Goal: Information Seeking & Learning: Learn about a topic

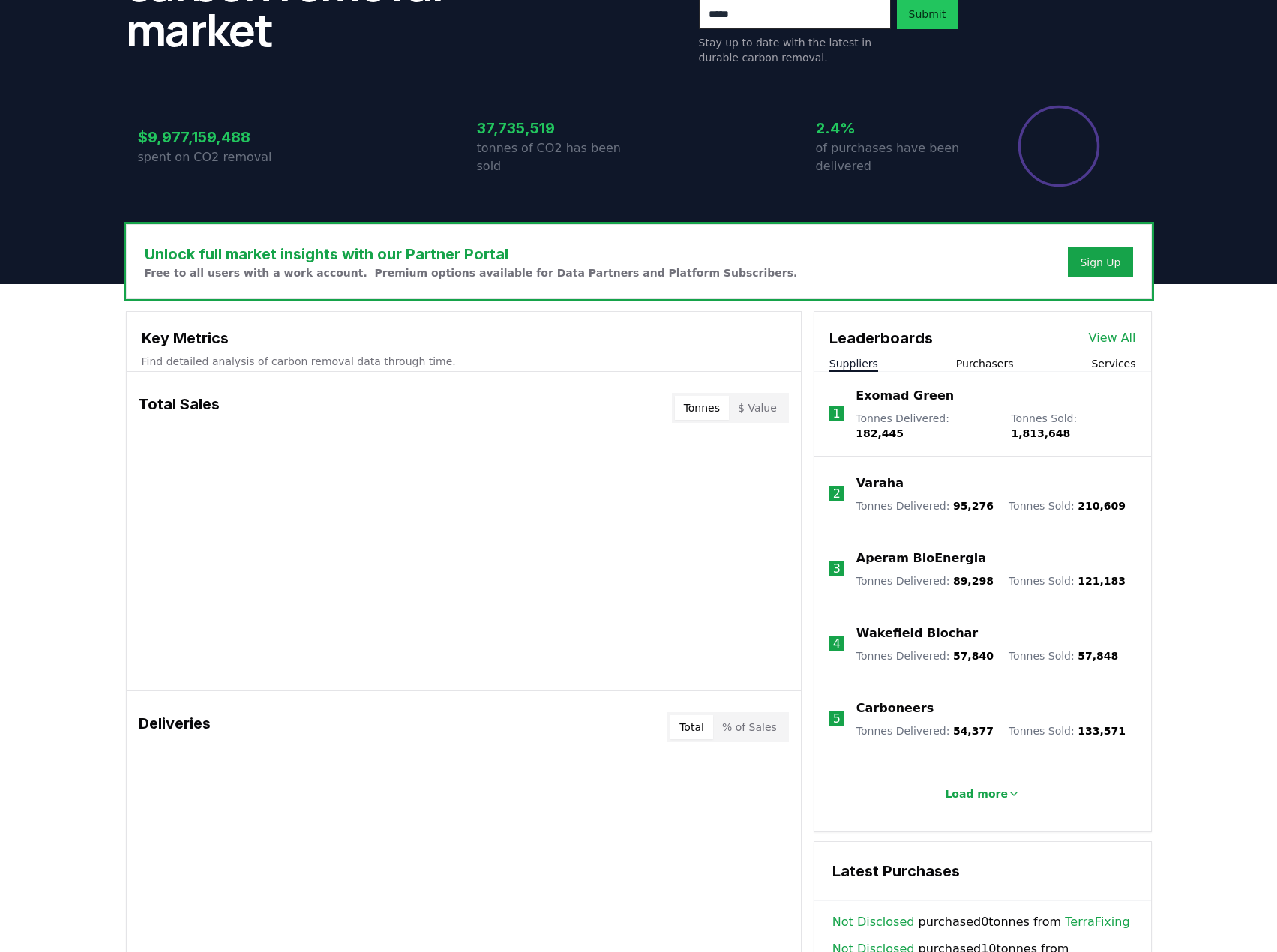
scroll to position [239, 0]
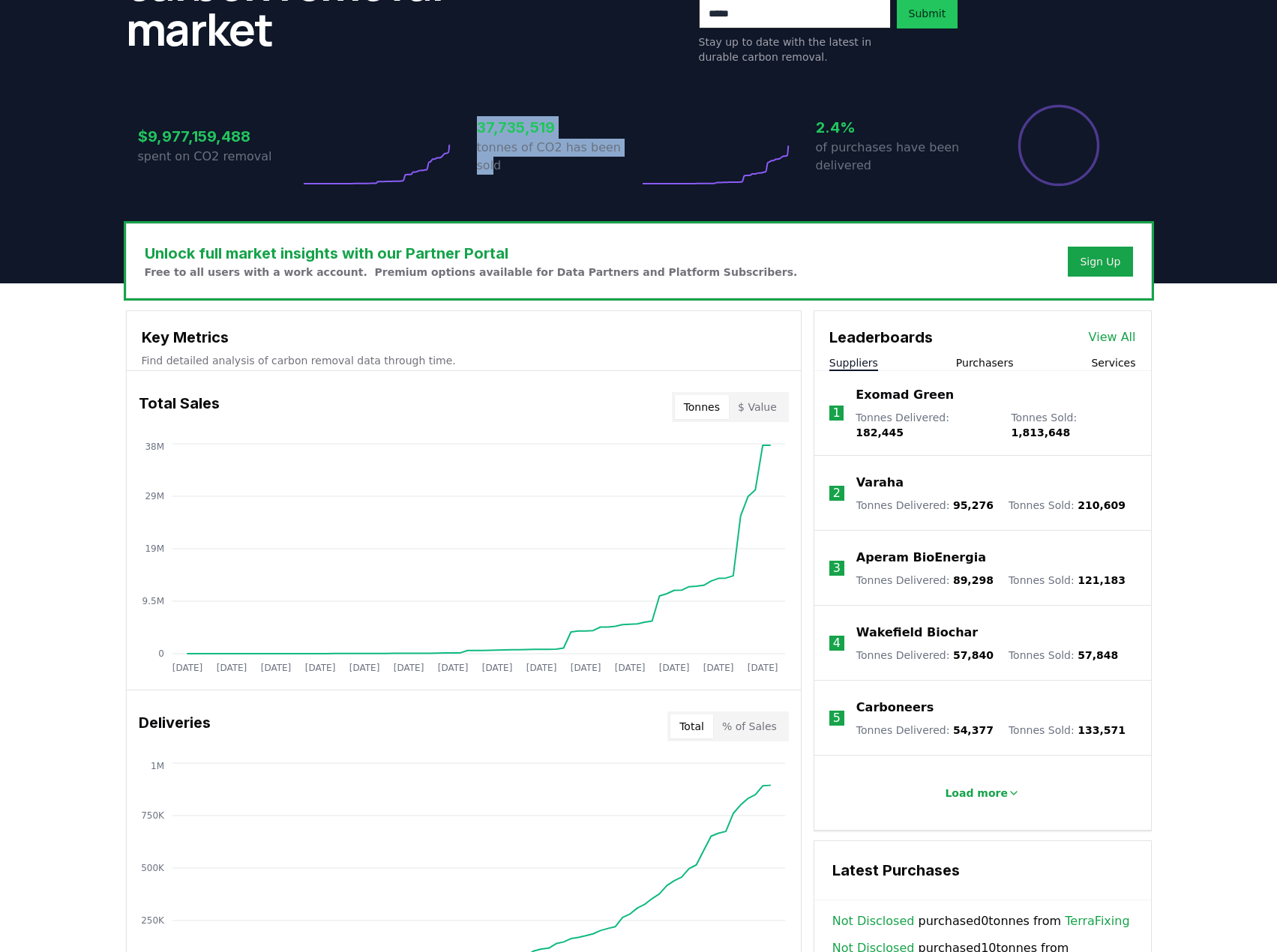
drag, startPoint x: 600, startPoint y: 158, endPoint x: 454, endPoint y: 134, distance: 148.0
click at [454, 134] on div "$9,977,159,488 spent on CO2 removal 37,735,519 tonnes of CO2 has been sold 2.4%…" at bounding box center [638, 146] width 1001 height 84
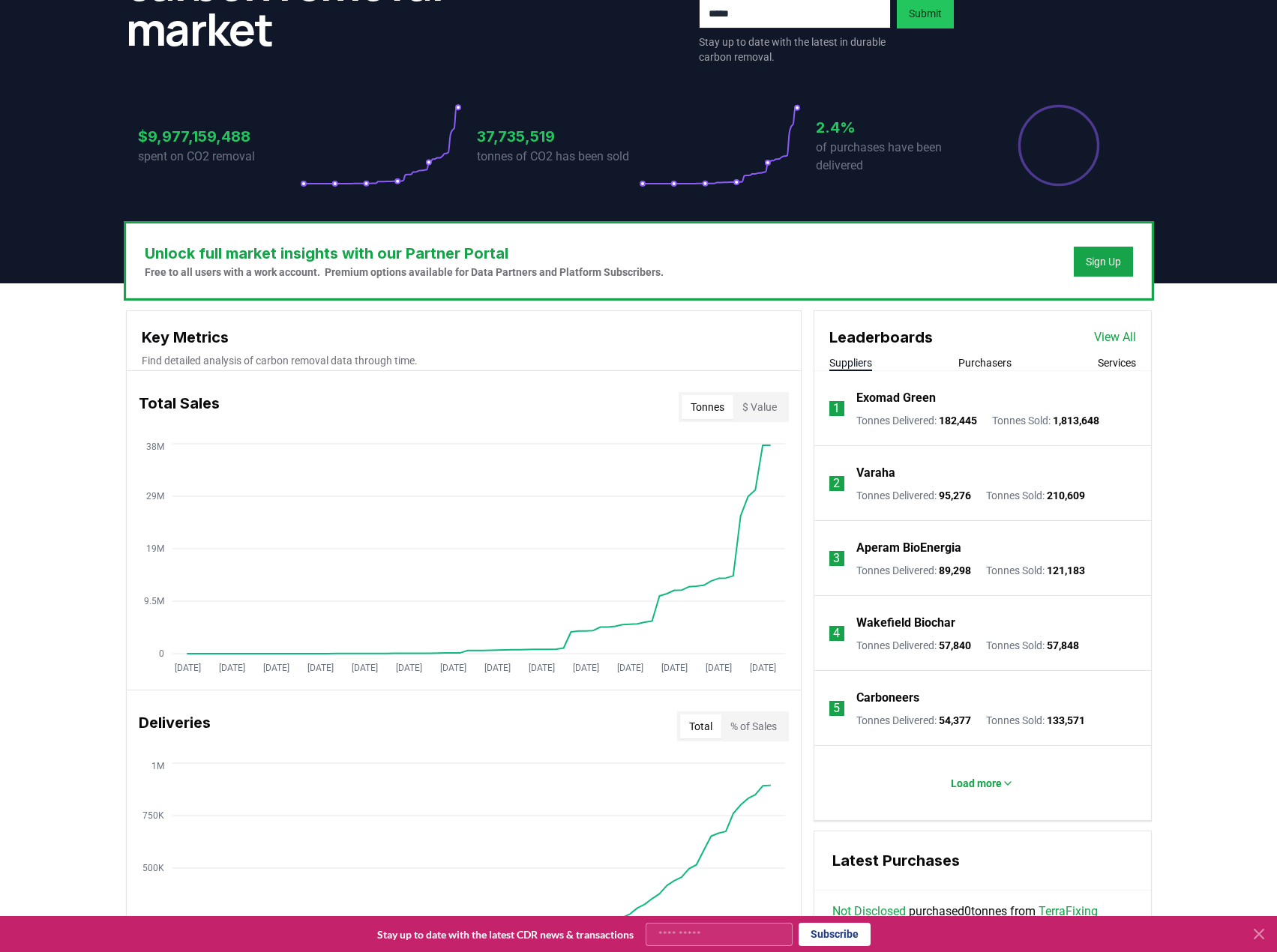
click at [741, 169] on icon at bounding box center [719, 146] width 162 height 84
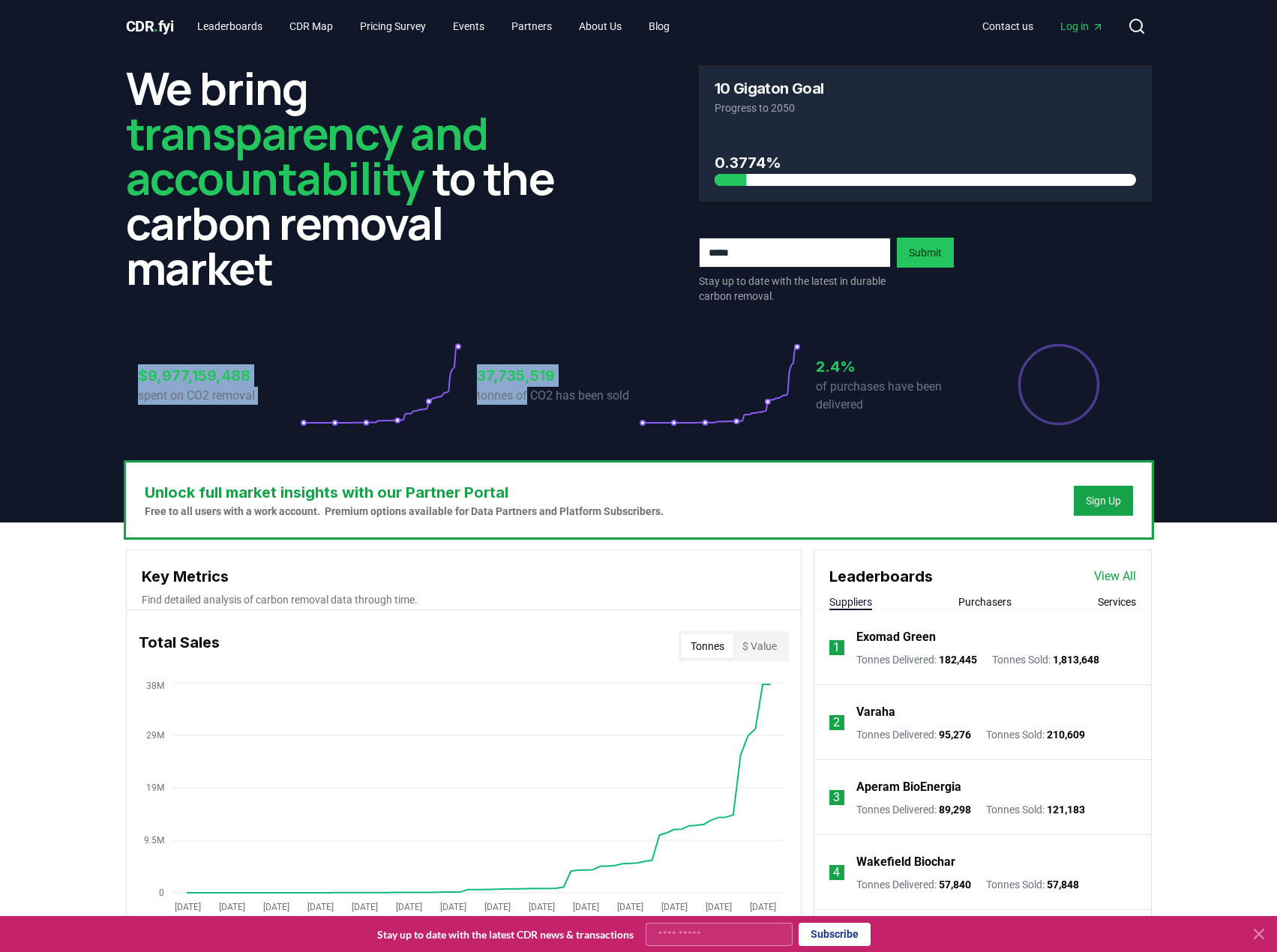
scroll to position [0, 0]
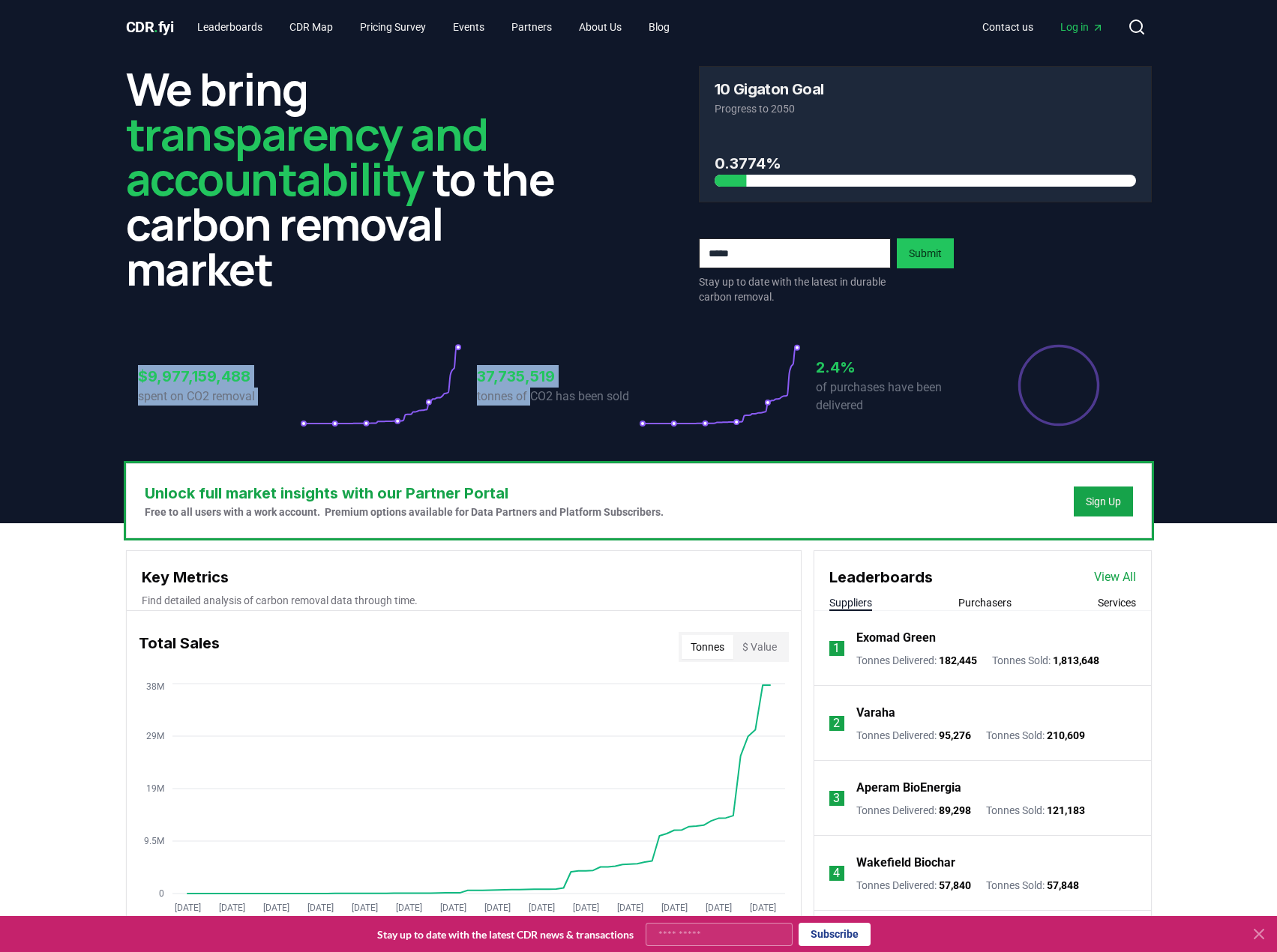
drag, startPoint x: 139, startPoint y: 374, endPoint x: 533, endPoint y: 405, distance: 395.2
click at [533, 405] on div "$9,977,159,488 spent on CO2 removal 37,735,519 tonnes of CO2 has been sold 2.4%…" at bounding box center [638, 385] width 1001 height 84
copy div "$9,977,159,488 spent on CO2 removal 37,735,519 tonnes of CO2 has been sold"
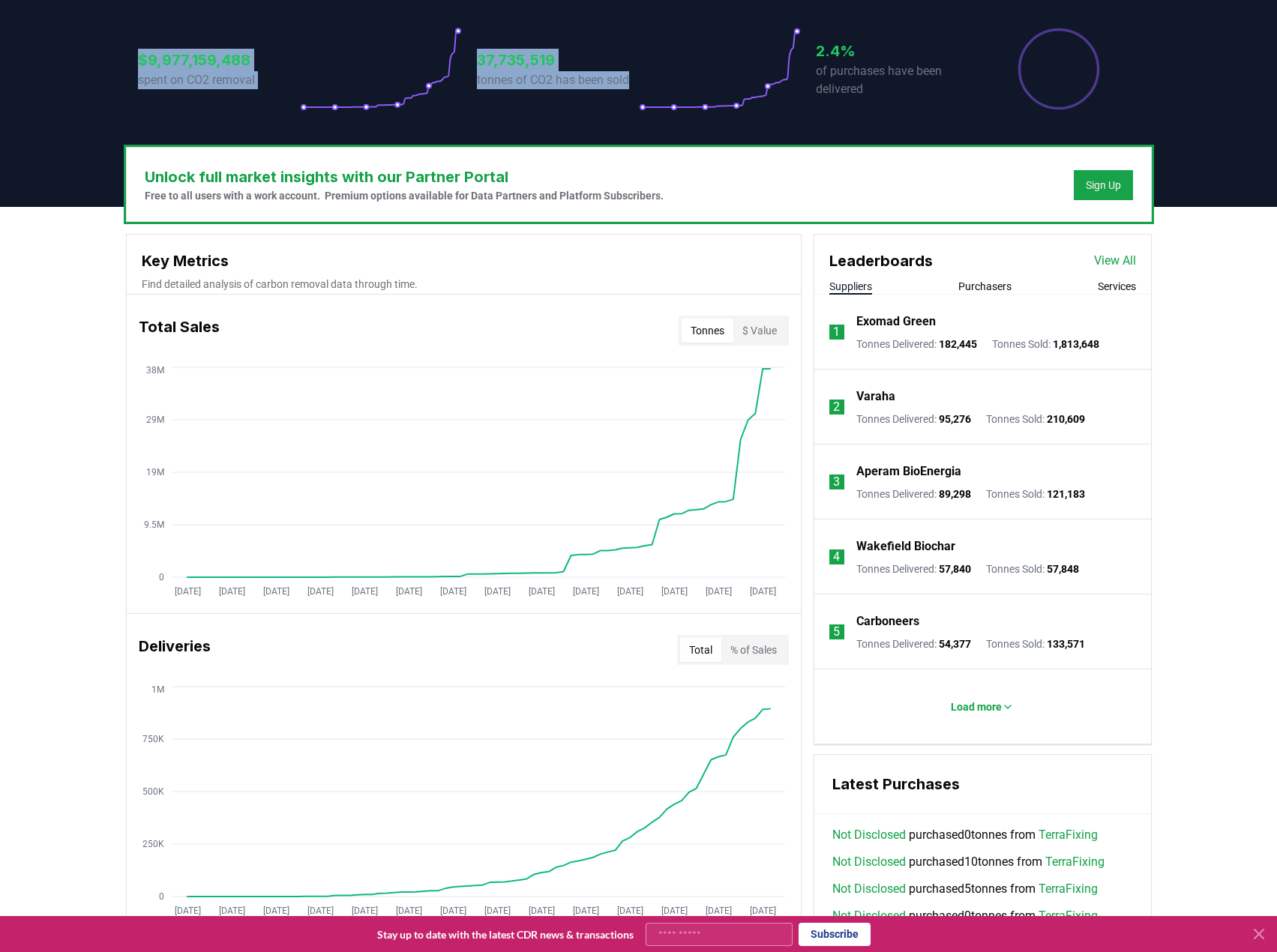
scroll to position [317, 0]
click at [981, 288] on button "Purchasers" at bounding box center [985, 285] width 54 height 15
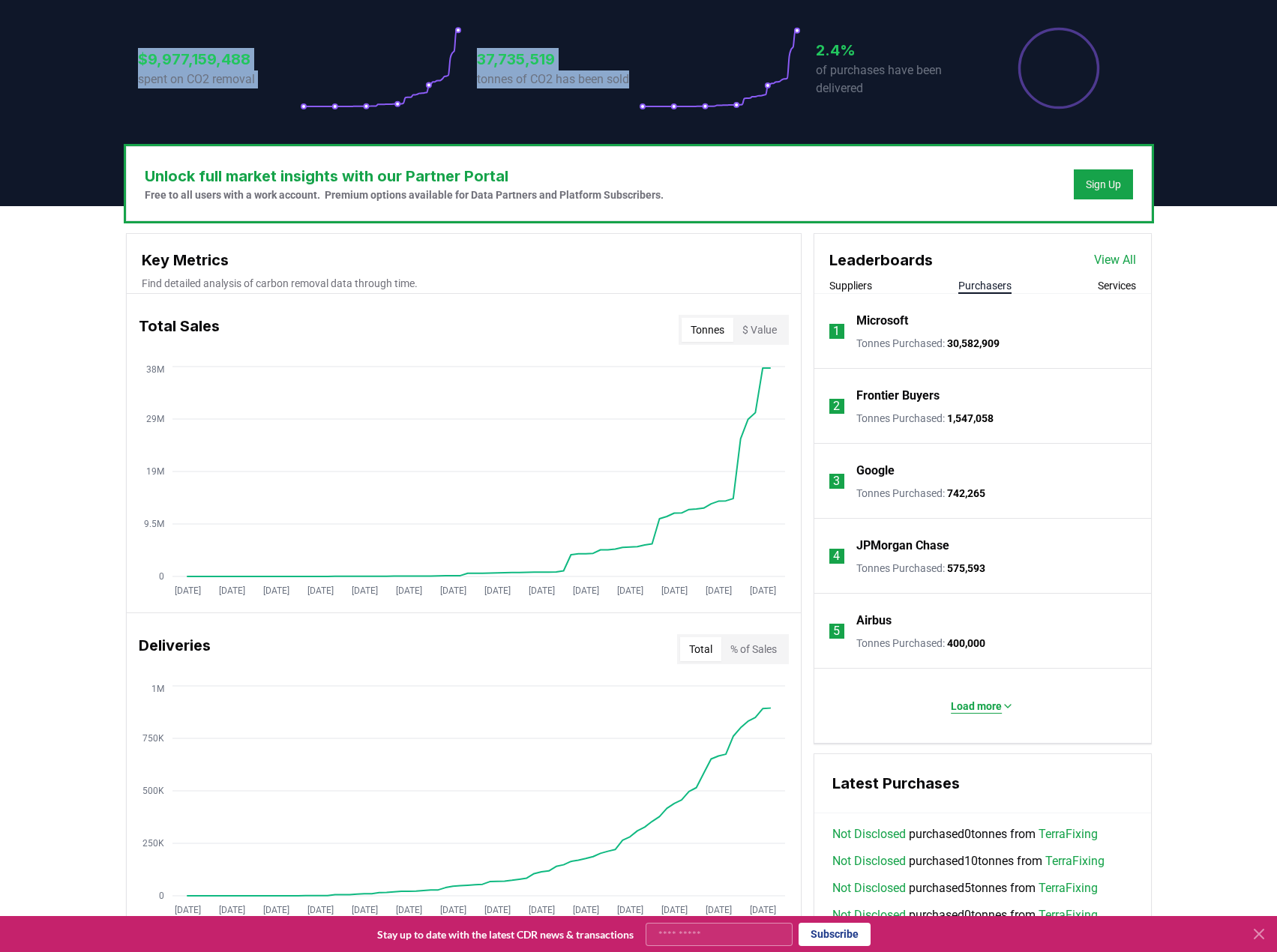
click at [954, 703] on p "Load more" at bounding box center [975, 706] width 51 height 15
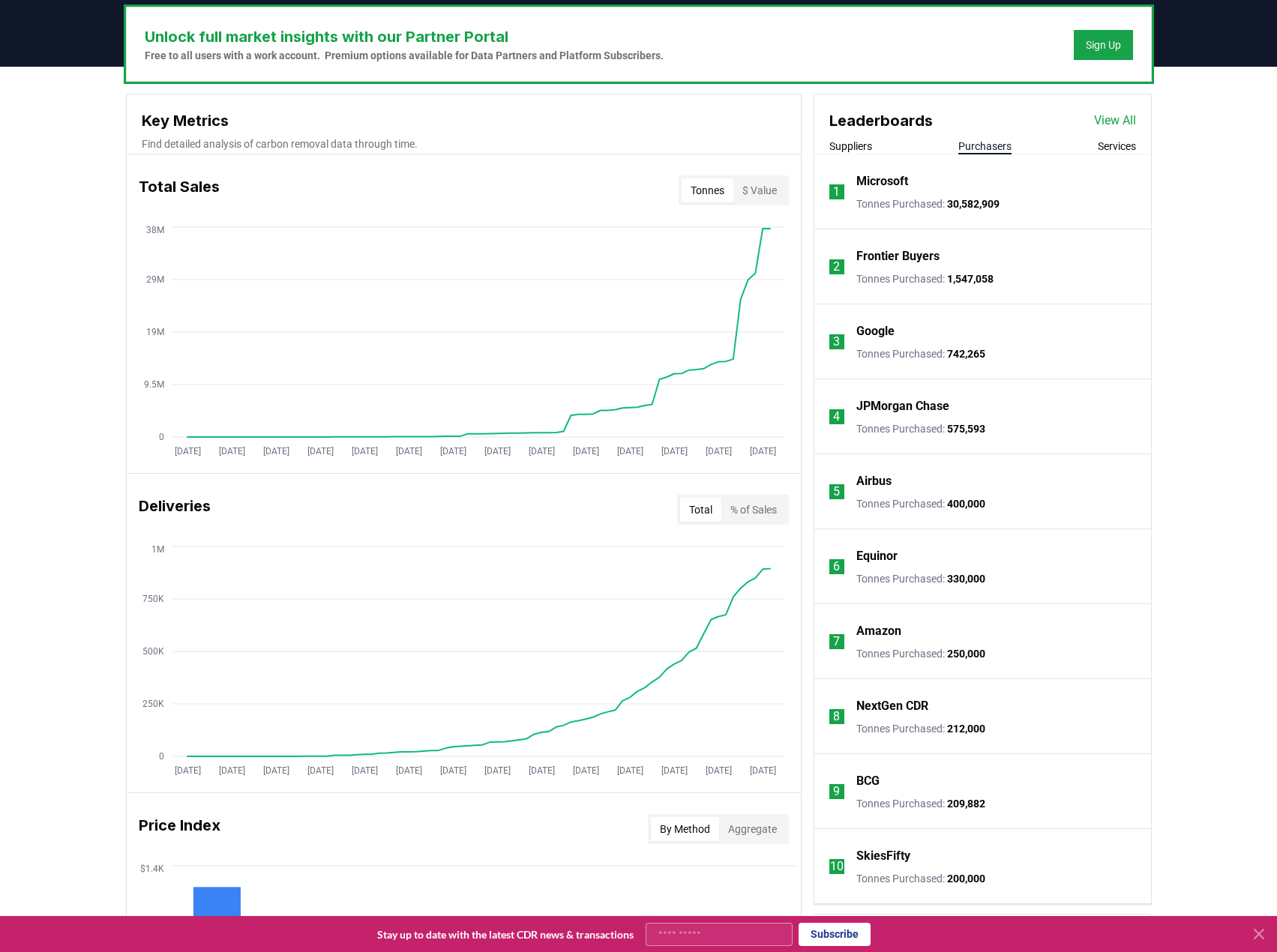
scroll to position [456, 0]
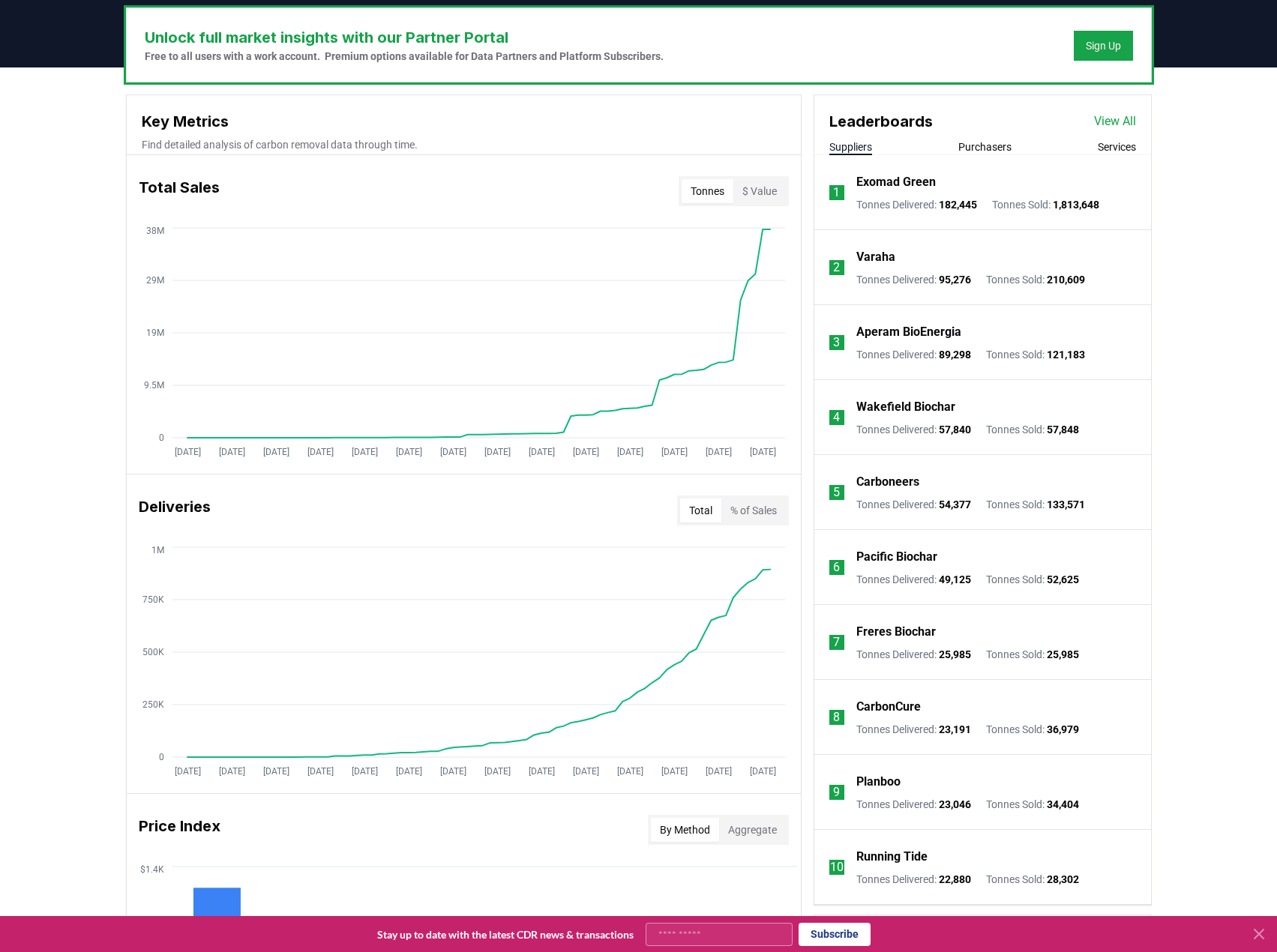
click at [865, 149] on button "Suppliers" at bounding box center [850, 147] width 43 height 15
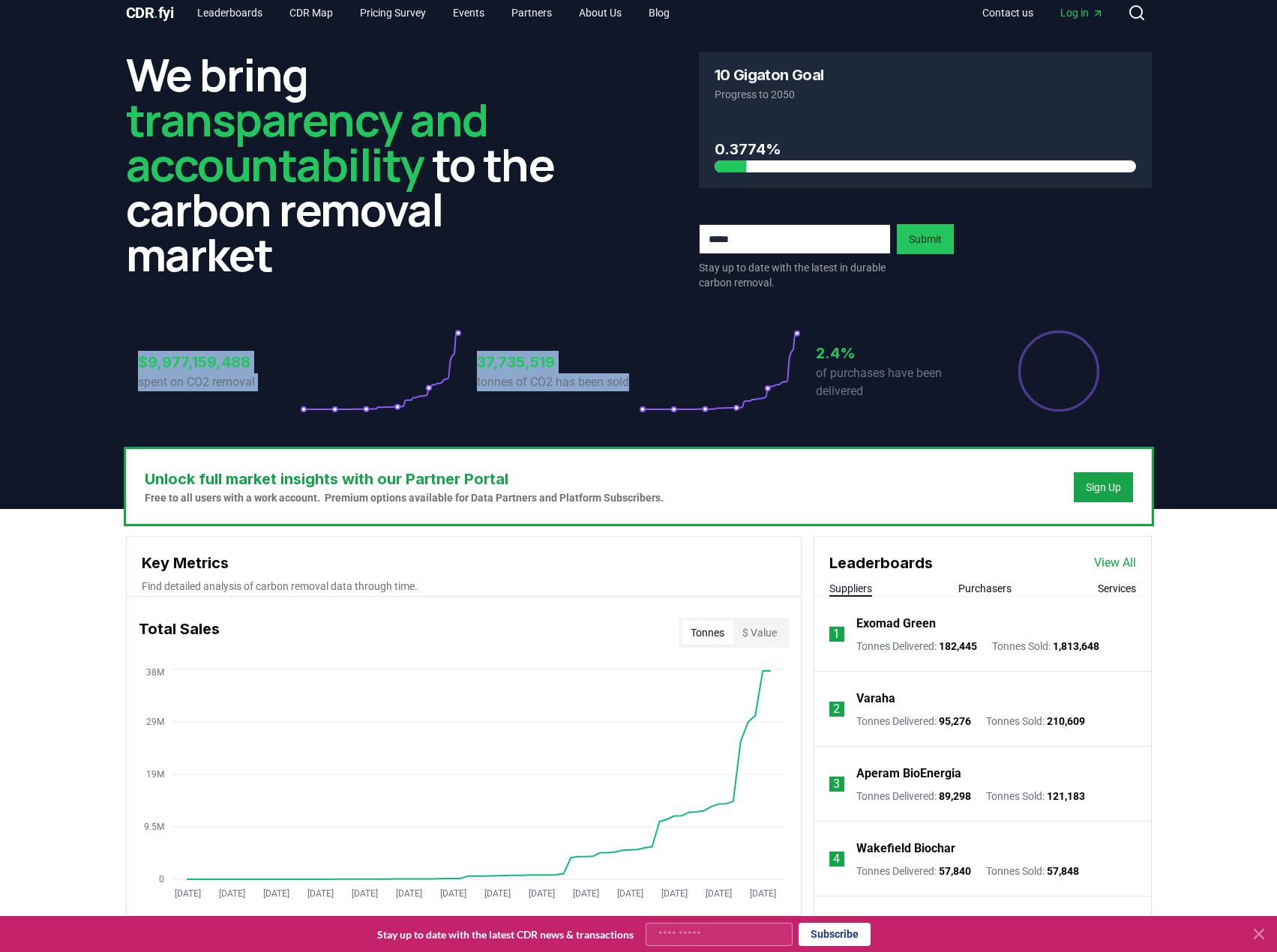
scroll to position [0, 0]
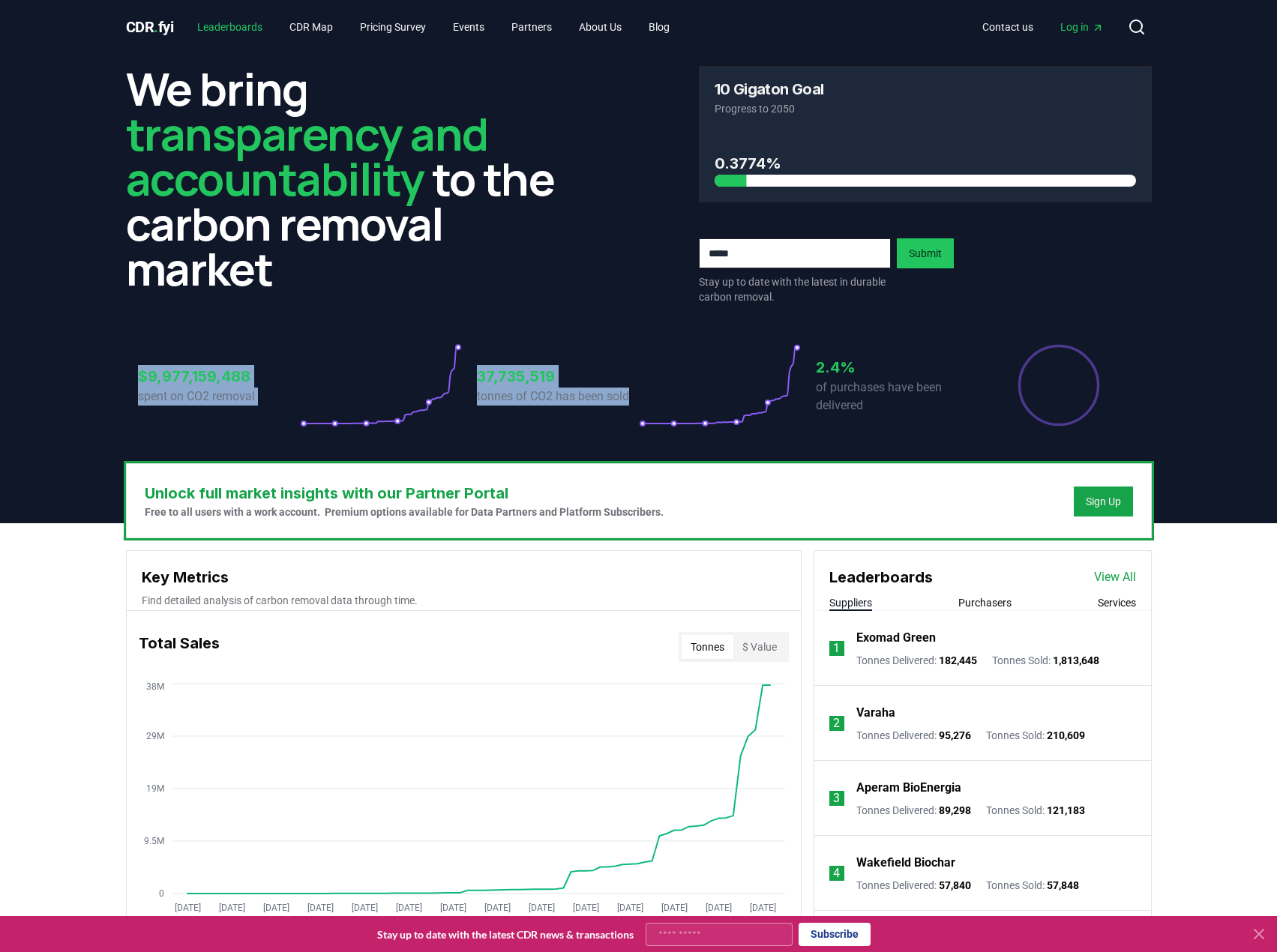
click at [253, 30] on link "Leaderboards" at bounding box center [229, 27] width 89 height 27
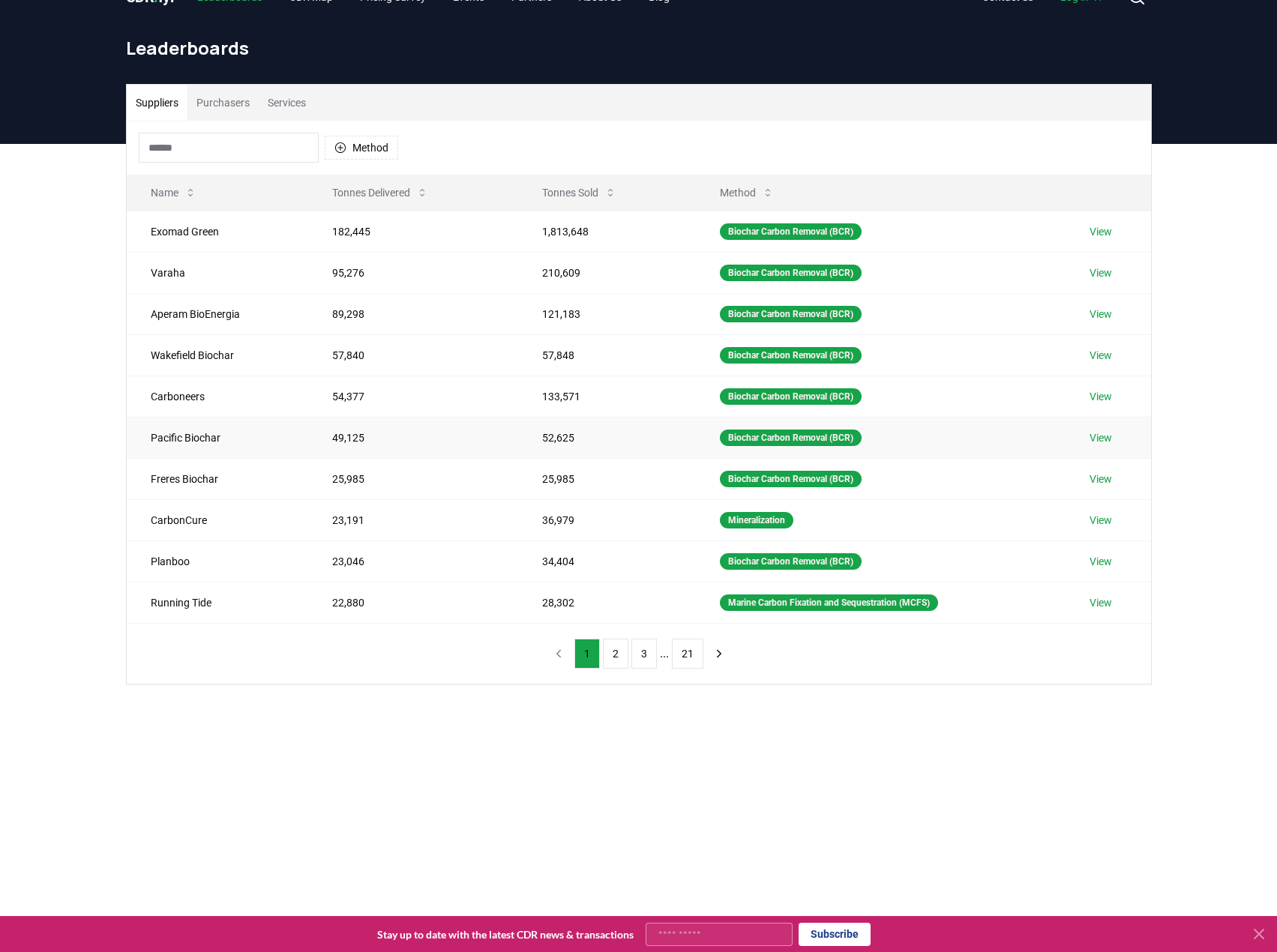
scroll to position [31, 0]
click at [242, 136] on input at bounding box center [229, 147] width 180 height 30
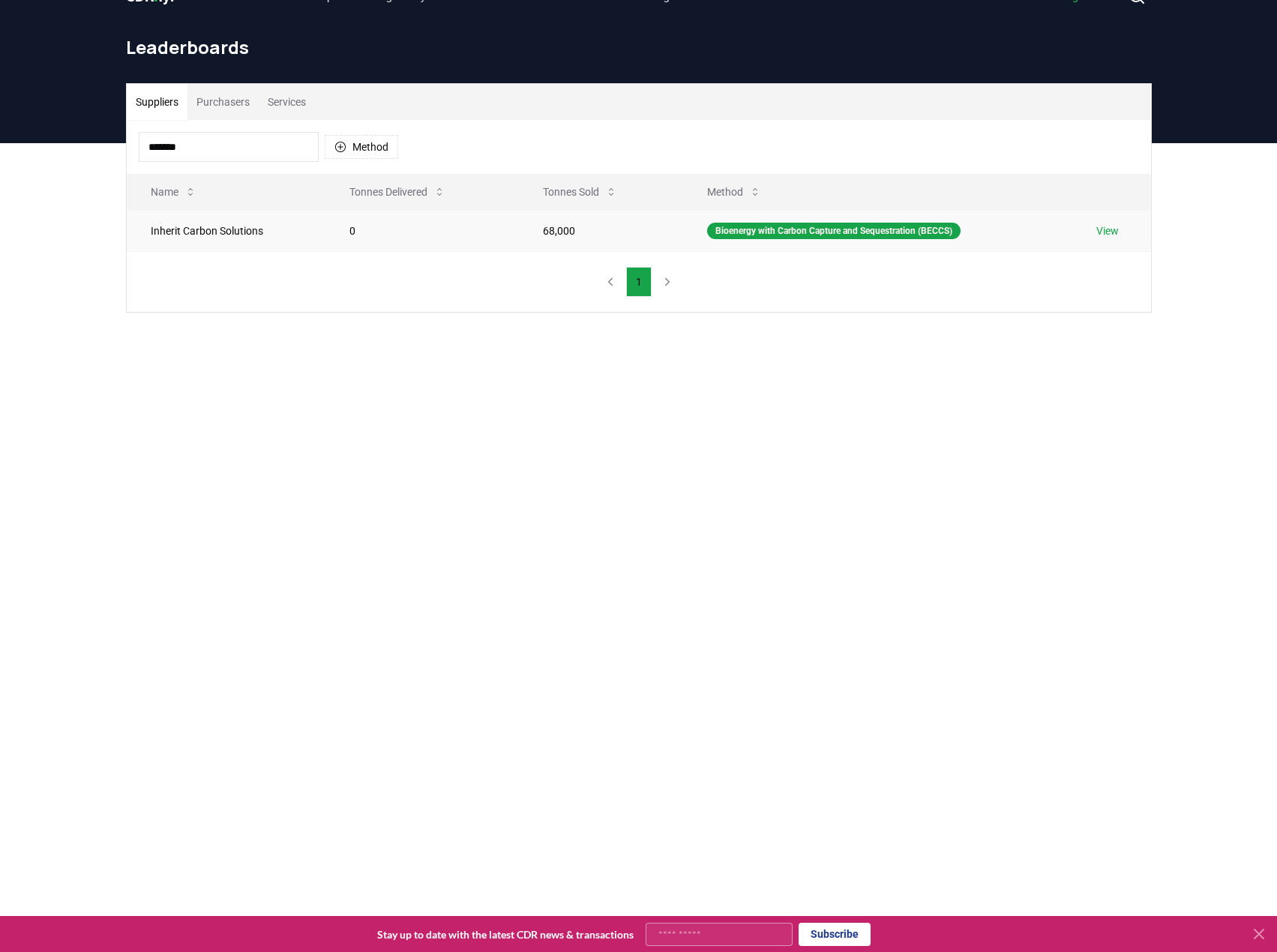
type input "*******"
click at [216, 229] on td "Inherit Carbon Solutions" at bounding box center [226, 230] width 199 height 41
click at [556, 236] on td "68,000" at bounding box center [600, 230] width 164 height 41
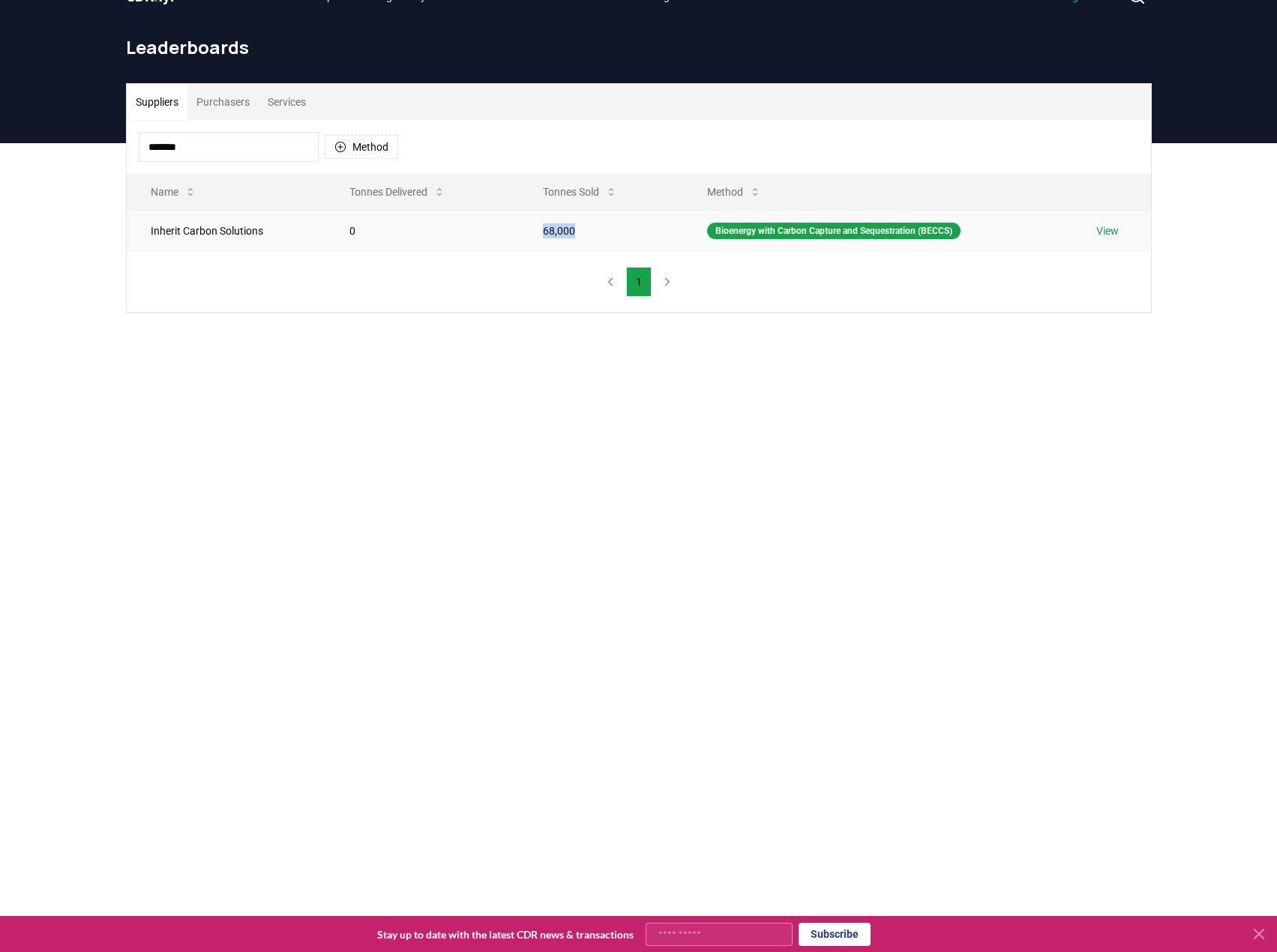
click at [1103, 233] on link "View" at bounding box center [1106, 231] width 22 height 15
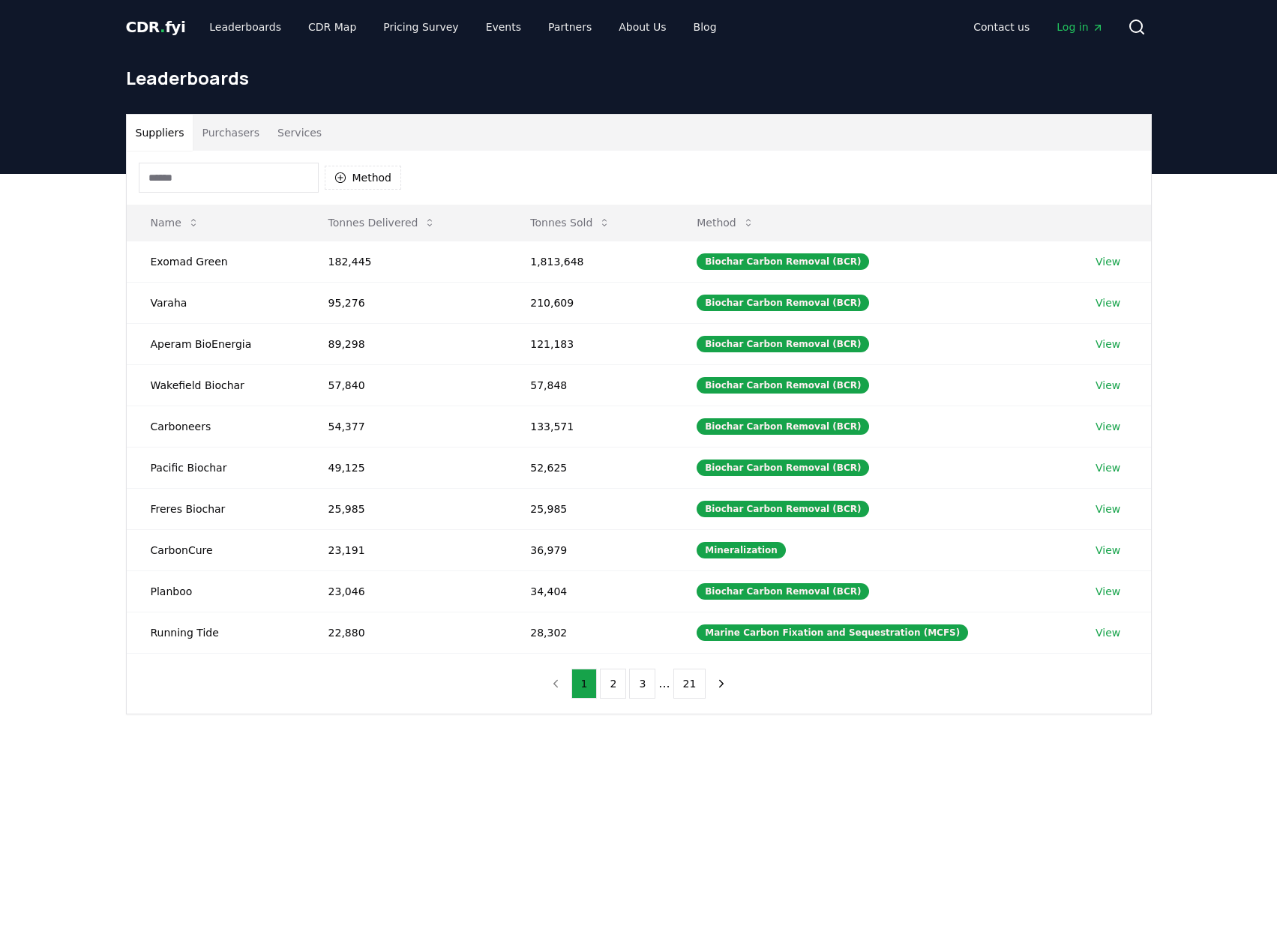
scroll to position [31, 0]
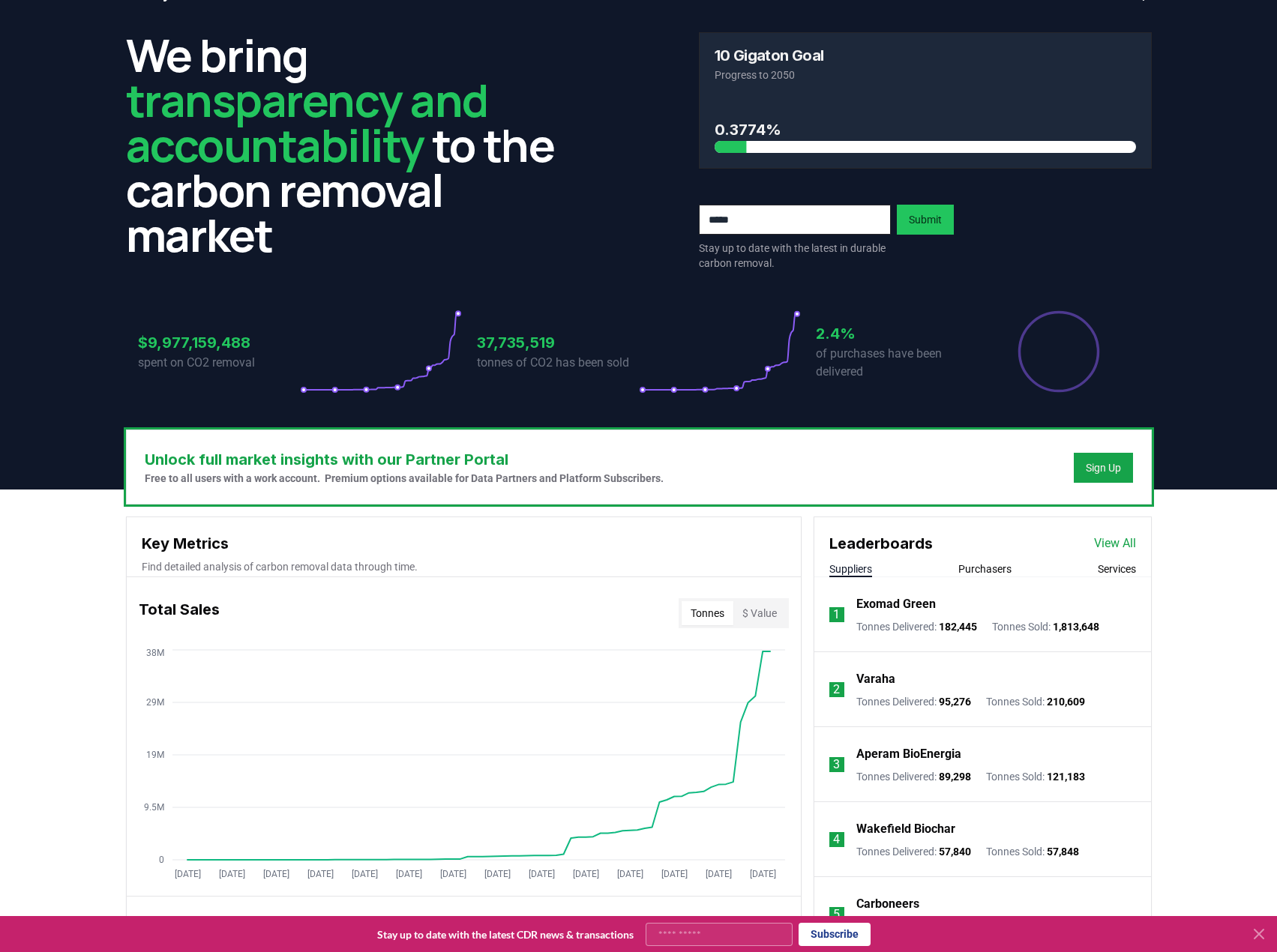
scroll to position [34, 0]
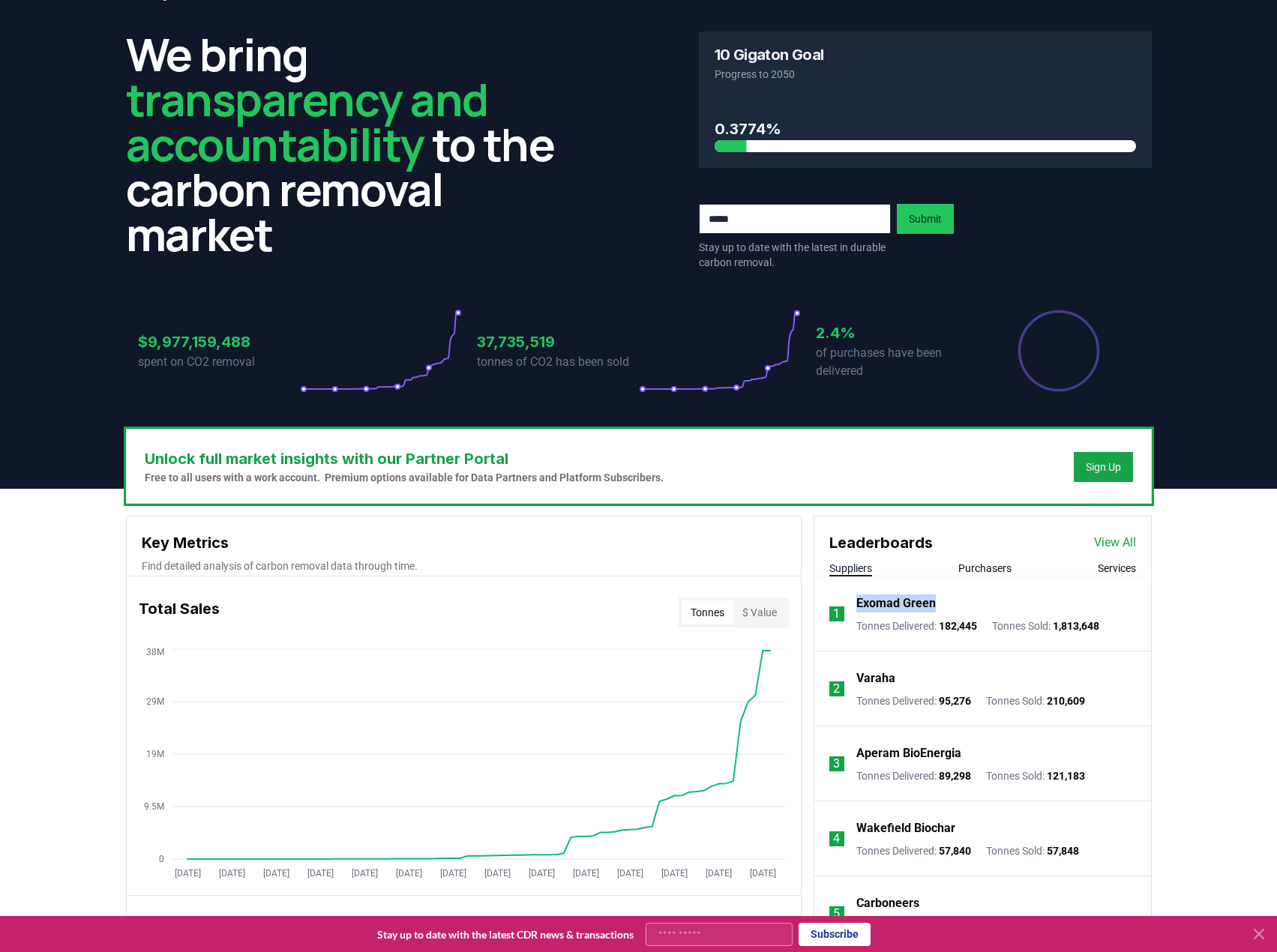
drag, startPoint x: 956, startPoint y: 608, endPoint x: 854, endPoint y: 600, distance: 102.3
click at [854, 600] on li "1 Exomad Green Tonnes Delivered : 182,445 Tonnes Sold : 1,813,648" at bounding box center [982, 614] width 336 height 75
copy p "Exomad Green"
drag, startPoint x: 911, startPoint y: 670, endPoint x: 856, endPoint y: 674, distance: 55.1
click at [856, 674] on div "Varaha" at bounding box center [970, 678] width 229 height 18
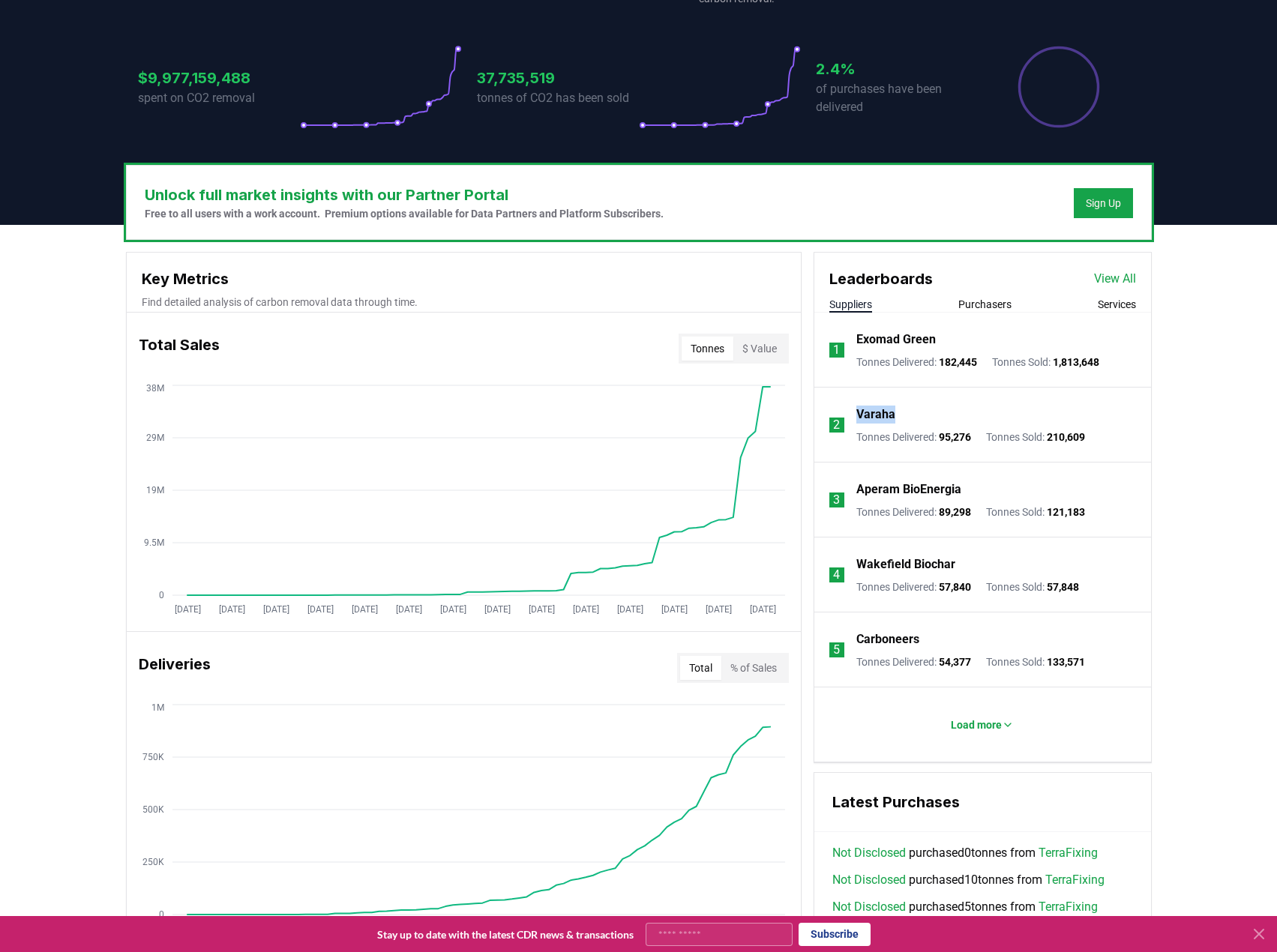
scroll to position [299, 0]
click at [985, 731] on p "Load more" at bounding box center [975, 724] width 51 height 15
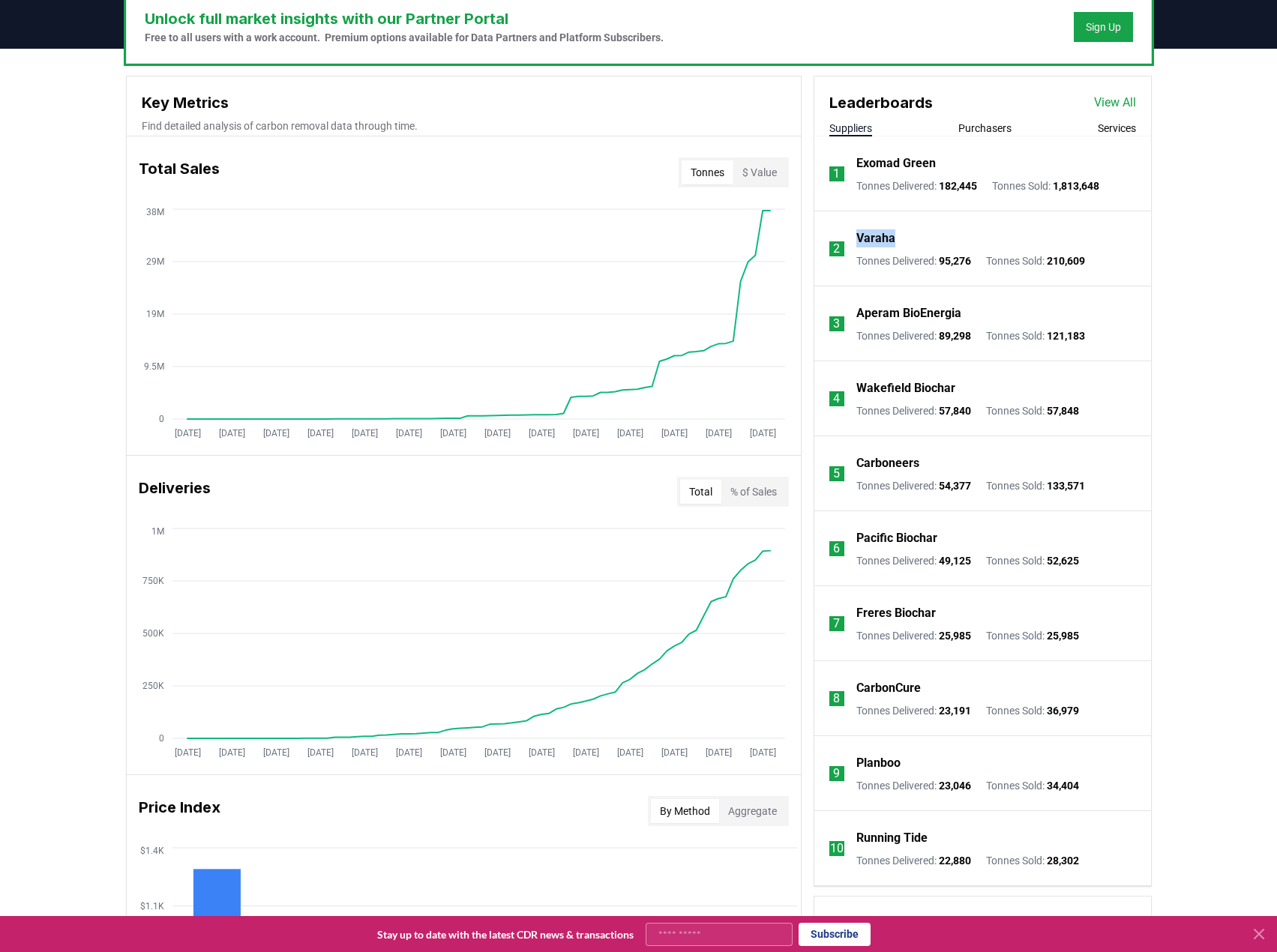
scroll to position [517, 0]
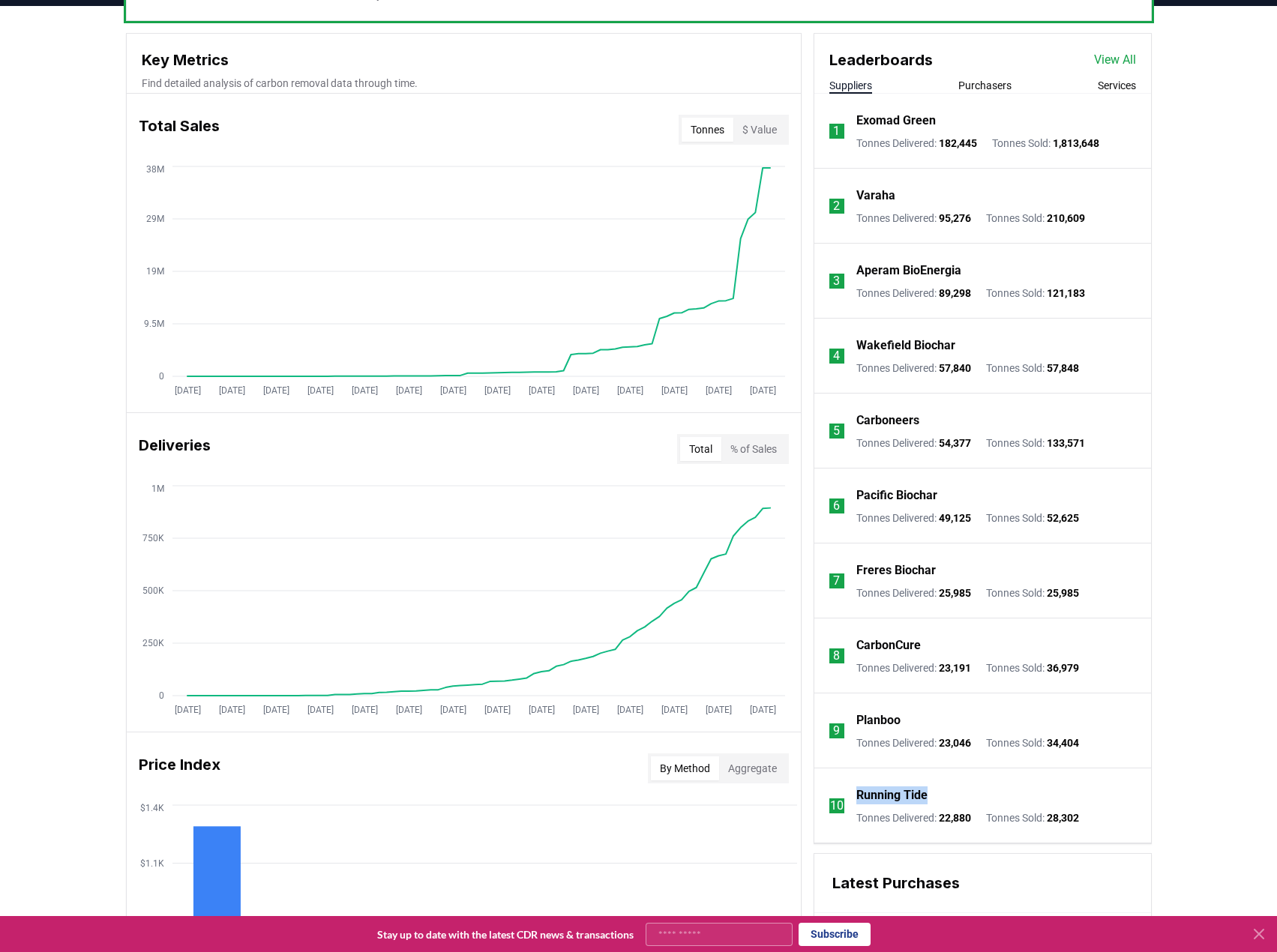
drag, startPoint x: 989, startPoint y: 790, endPoint x: 875, endPoint y: 781, distance: 114.4
click at [875, 781] on li "10 Running Tide Tonnes Delivered : 22,880 Tonnes Sold : 28,302" at bounding box center [982, 805] width 336 height 75
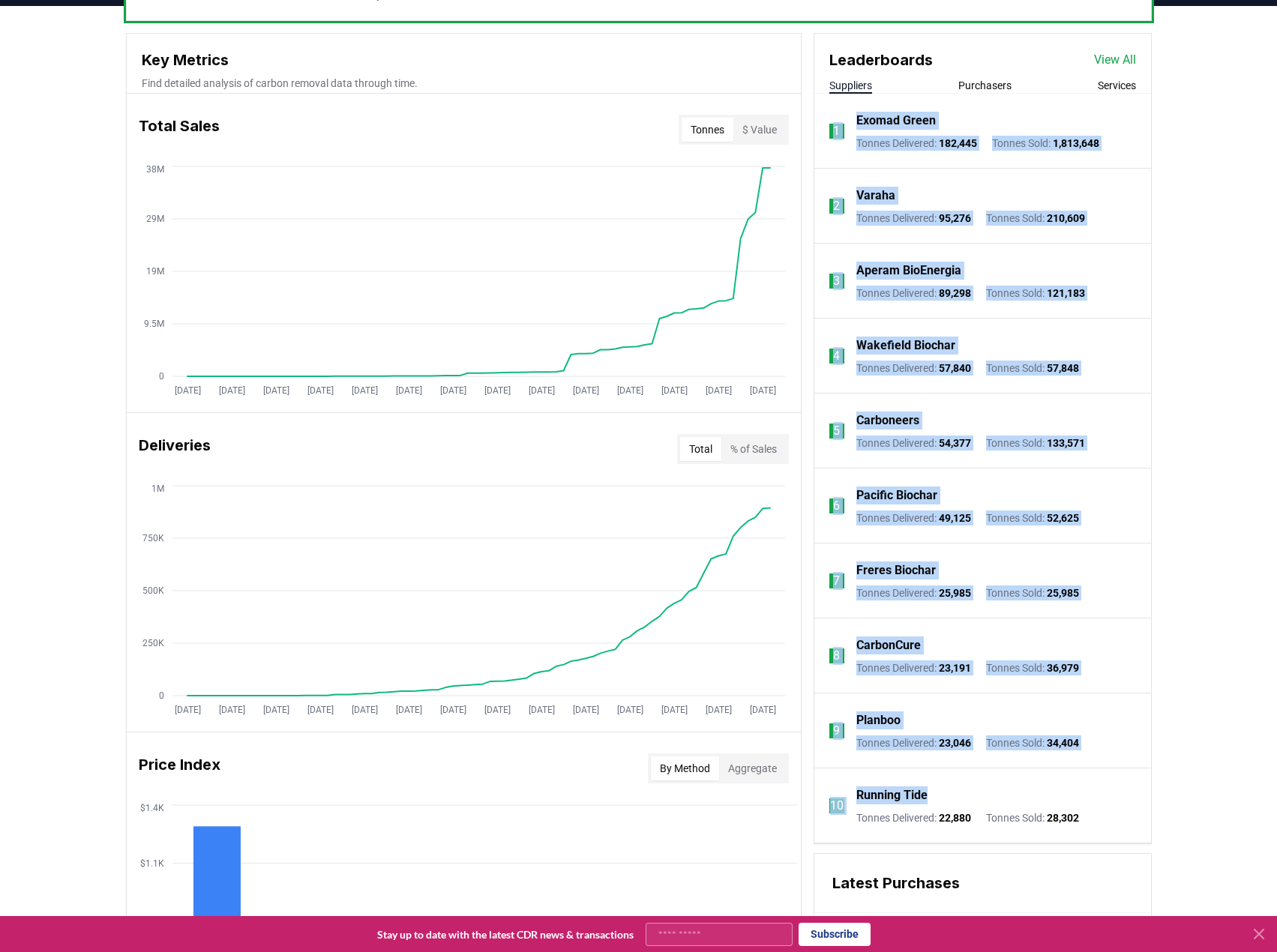
drag, startPoint x: 955, startPoint y: 790, endPoint x: 826, endPoint y: 95, distance: 706.9
click at [826, 95] on ol "1 Exomad Green Tonnes Delivered : 182,445 Tonnes Sold : 1,813,648 2 Varaha Tonn…" at bounding box center [982, 468] width 336 height 749
copy ol "1 Exomad Green Tonnes Delivered : 182,445 Tonnes Sold : 1,813,648 2 Varaha Tonn…"
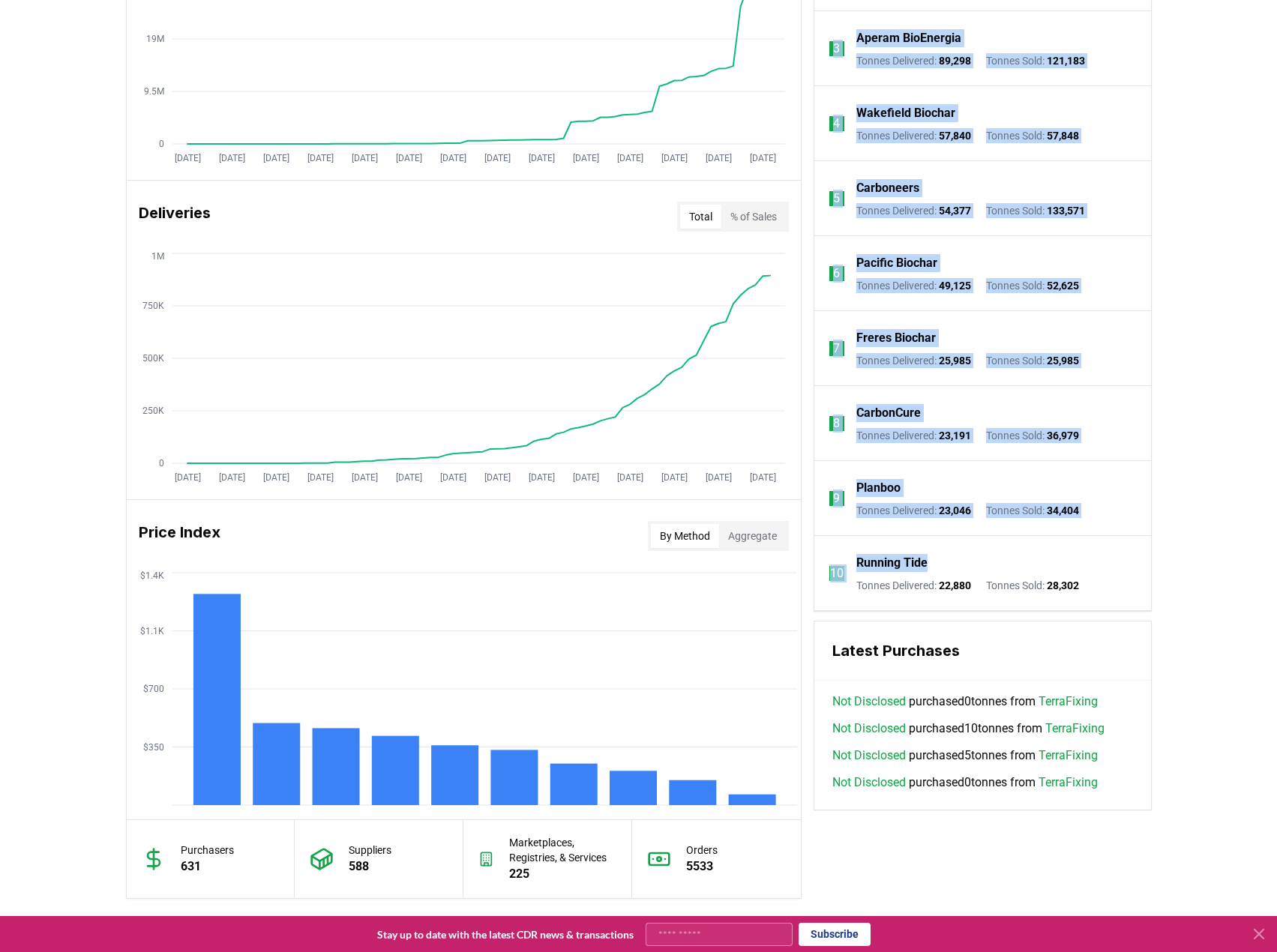
scroll to position [749, 0]
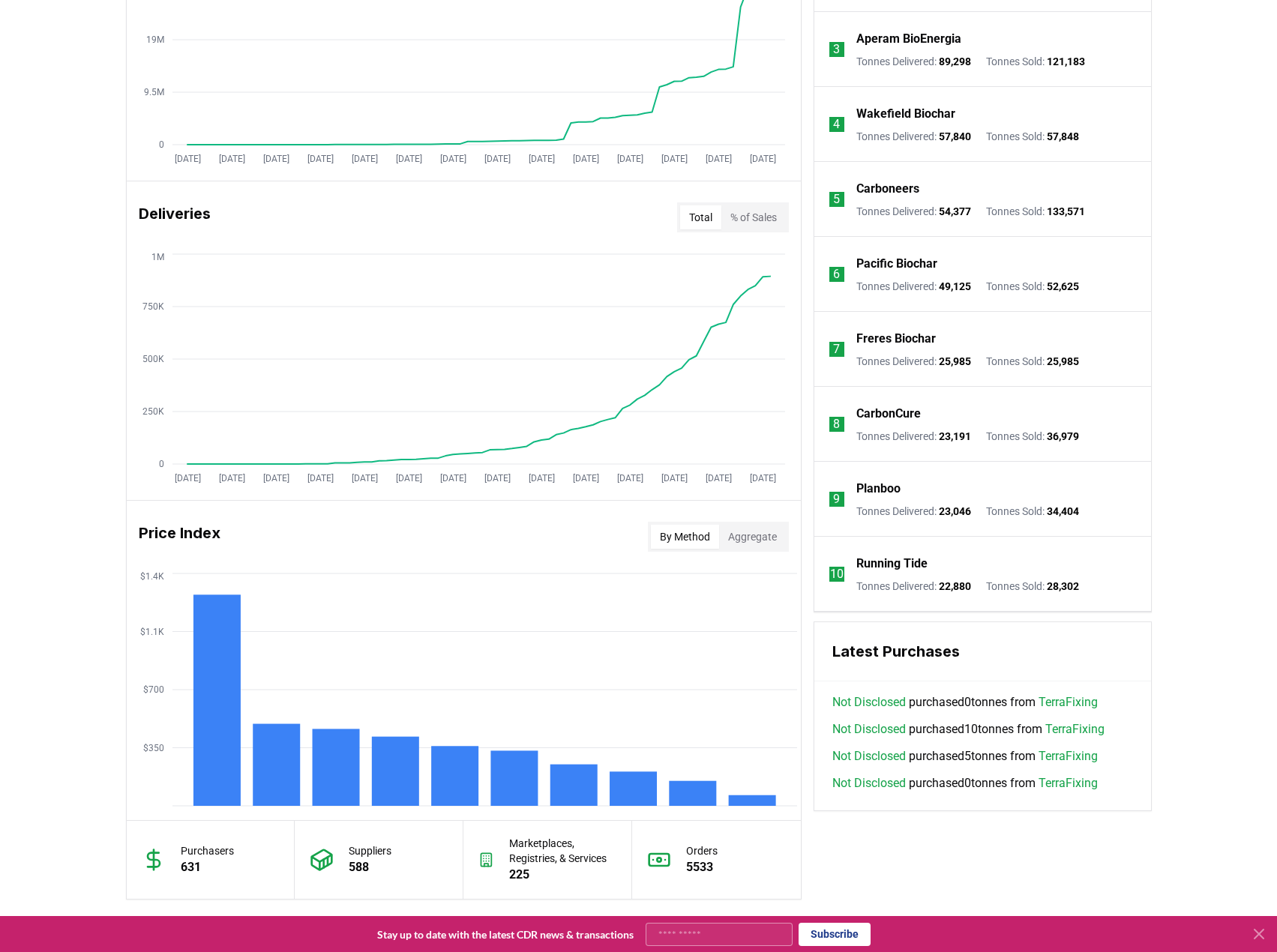
click at [330, 862] on icon at bounding box center [321, 859] width 24 height 24
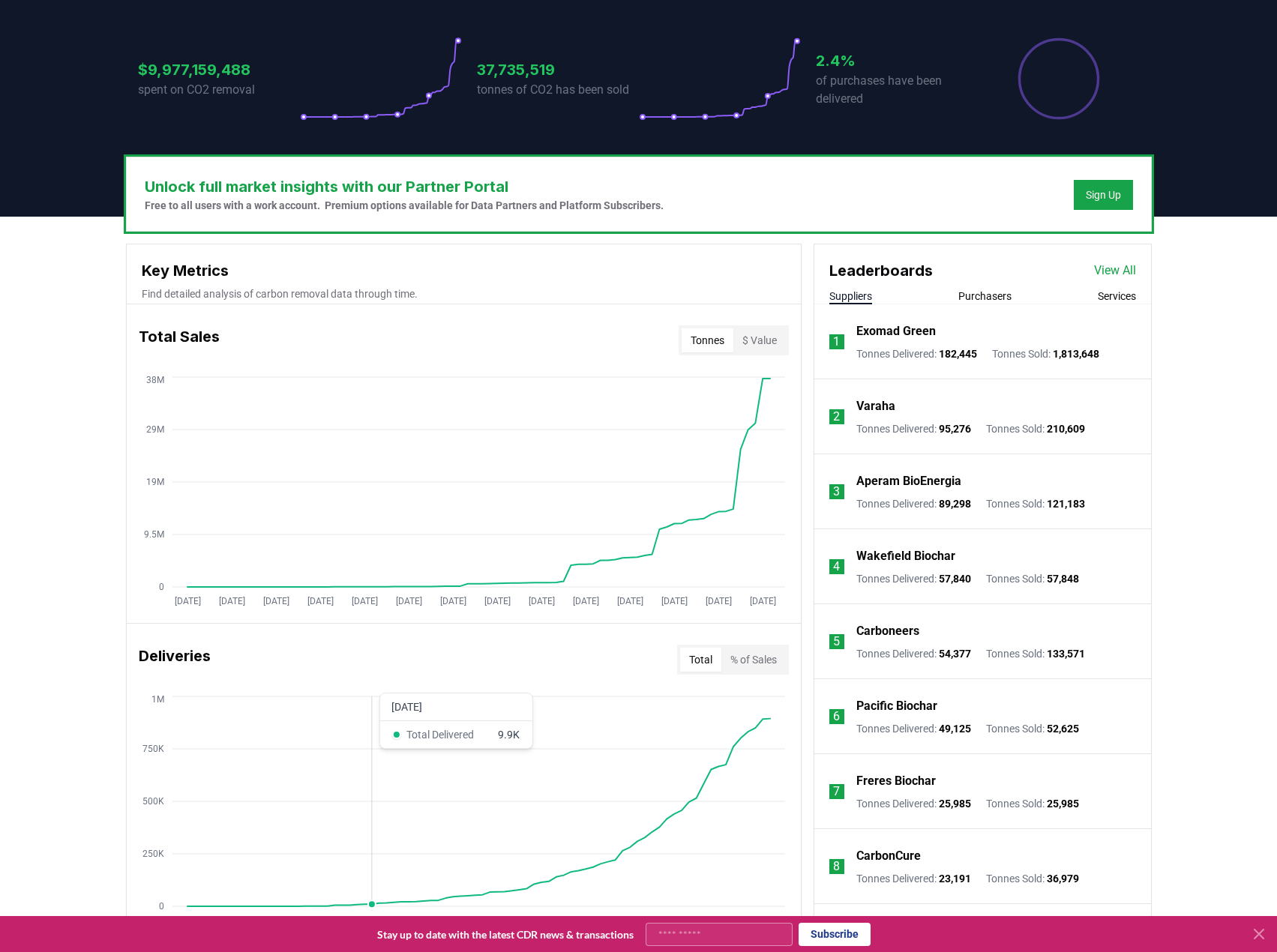
scroll to position [306, 0]
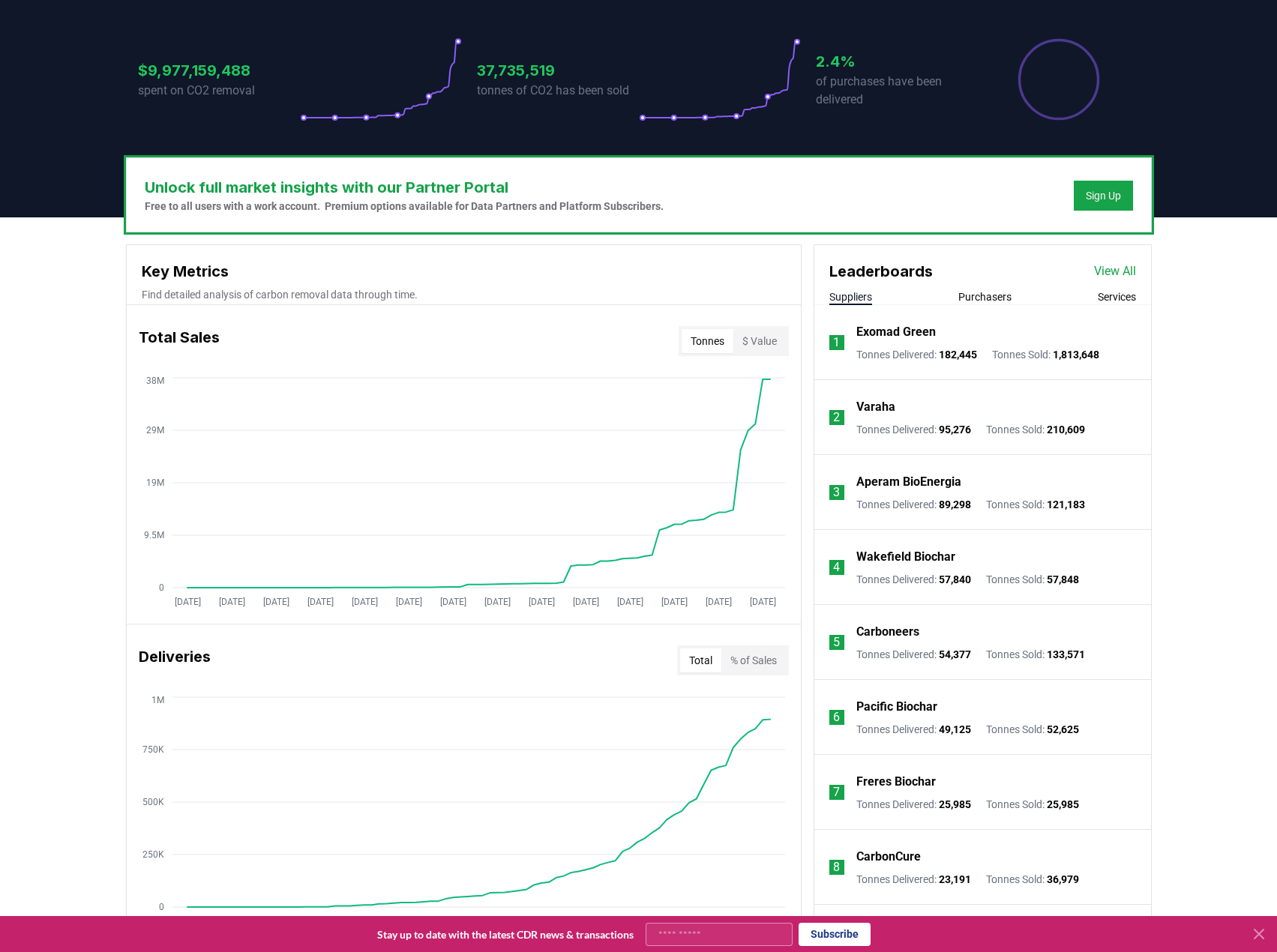
click at [1117, 274] on link "View All" at bounding box center [1115, 271] width 42 height 18
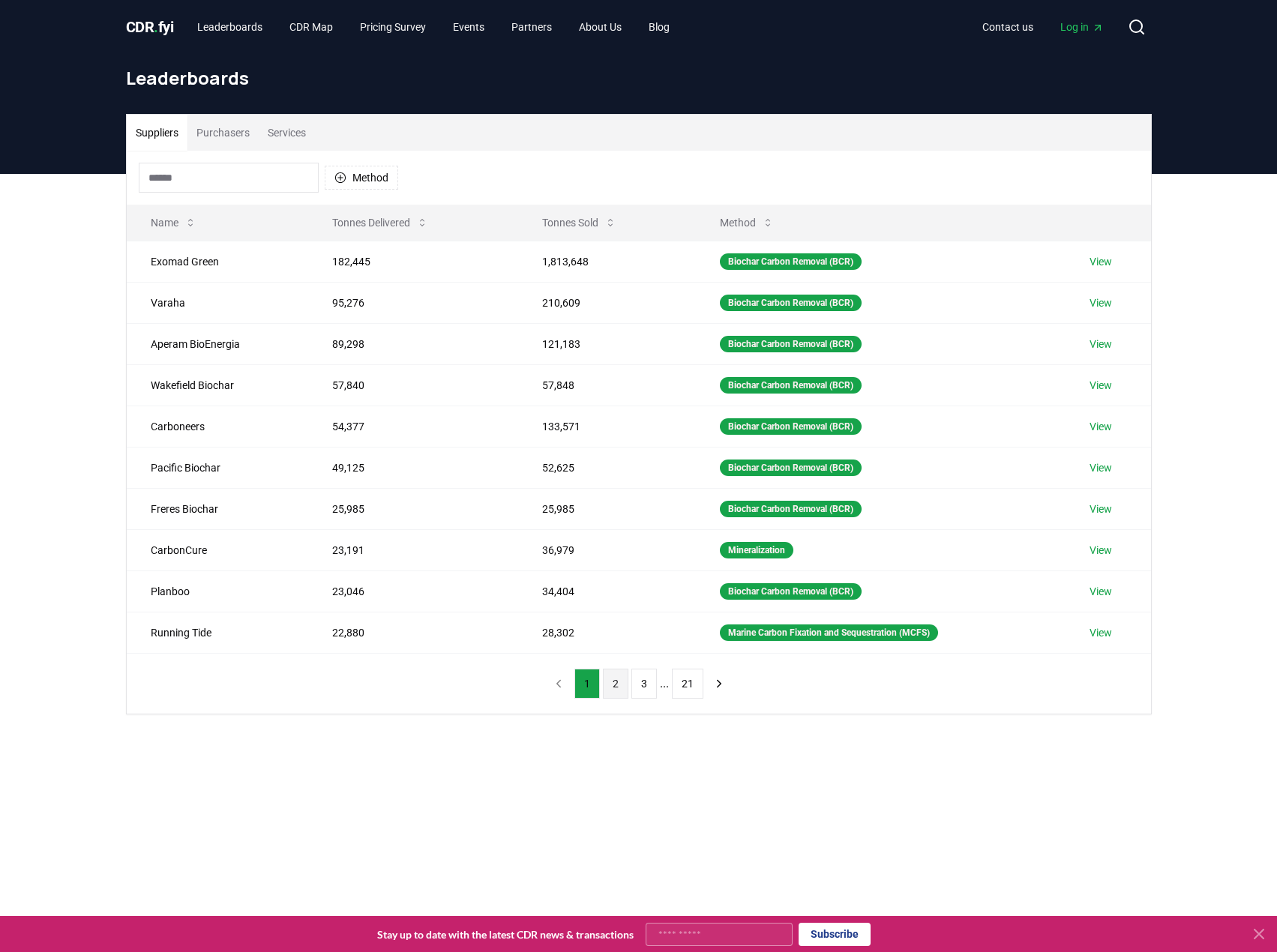
click at [615, 689] on button "2" at bounding box center [615, 683] width 26 height 30
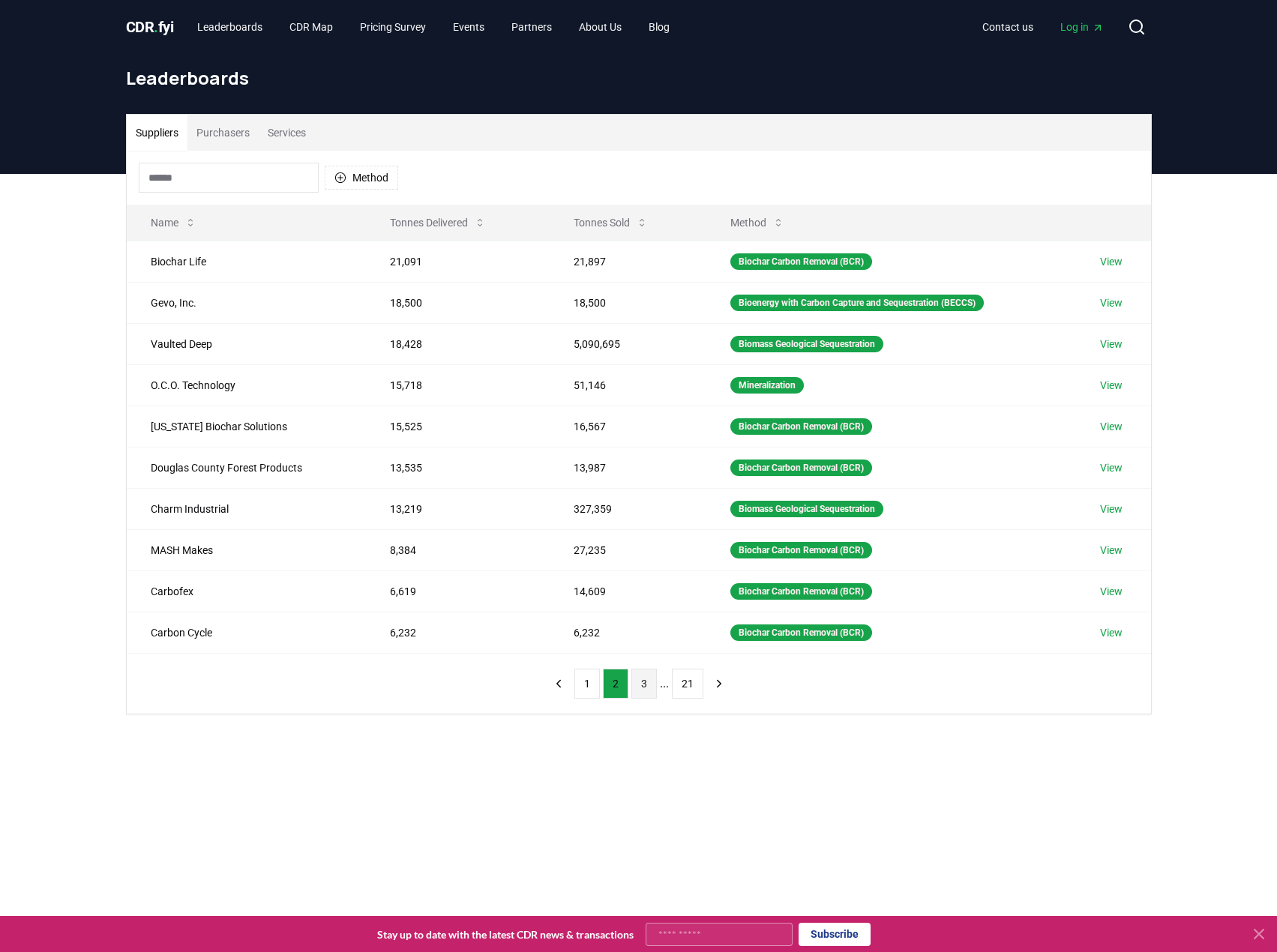
click at [637, 687] on button "3" at bounding box center [644, 683] width 26 height 30
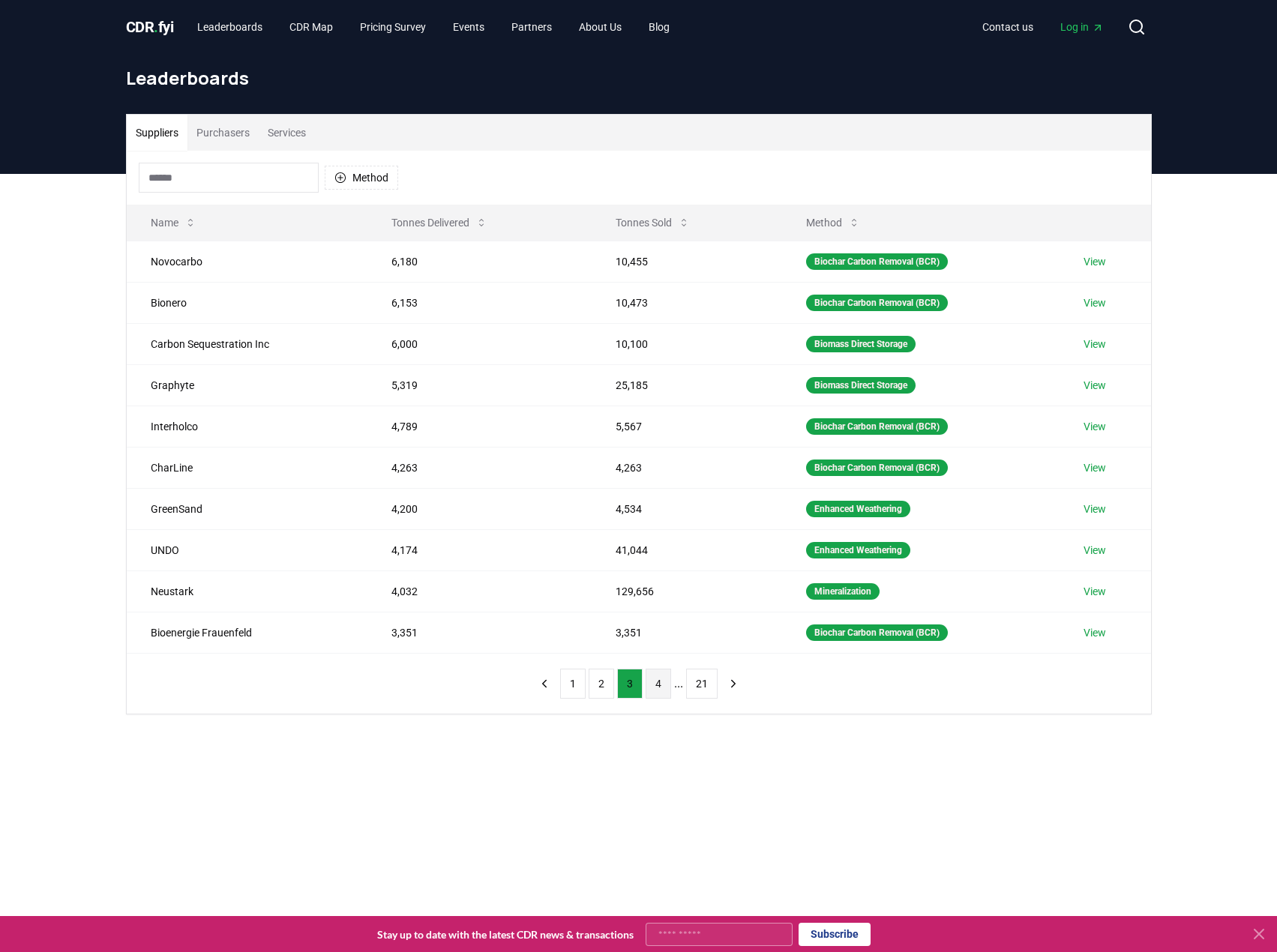
click at [657, 689] on button "4" at bounding box center [658, 683] width 26 height 30
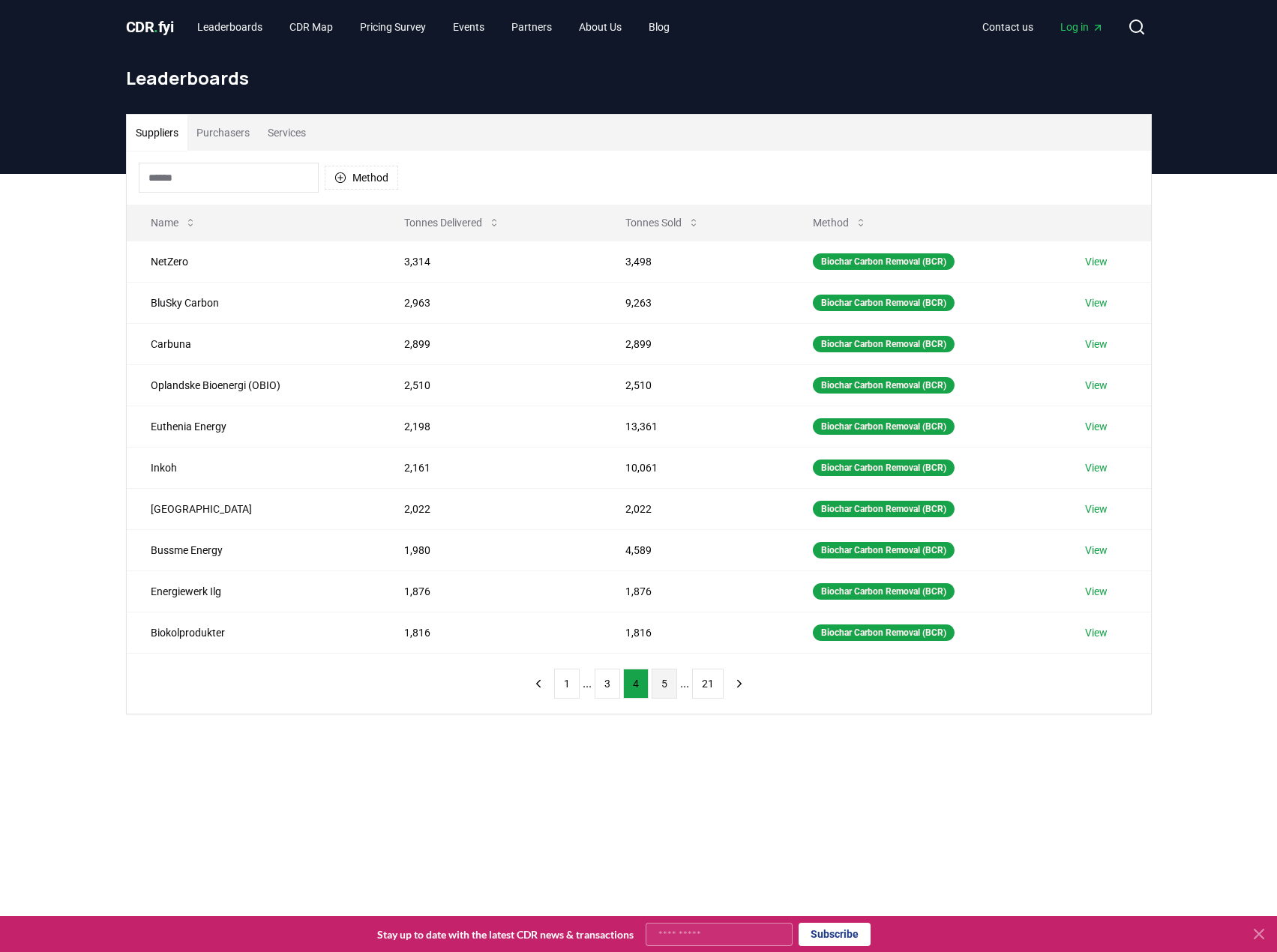
click at [667, 687] on button "5" at bounding box center [664, 683] width 26 height 30
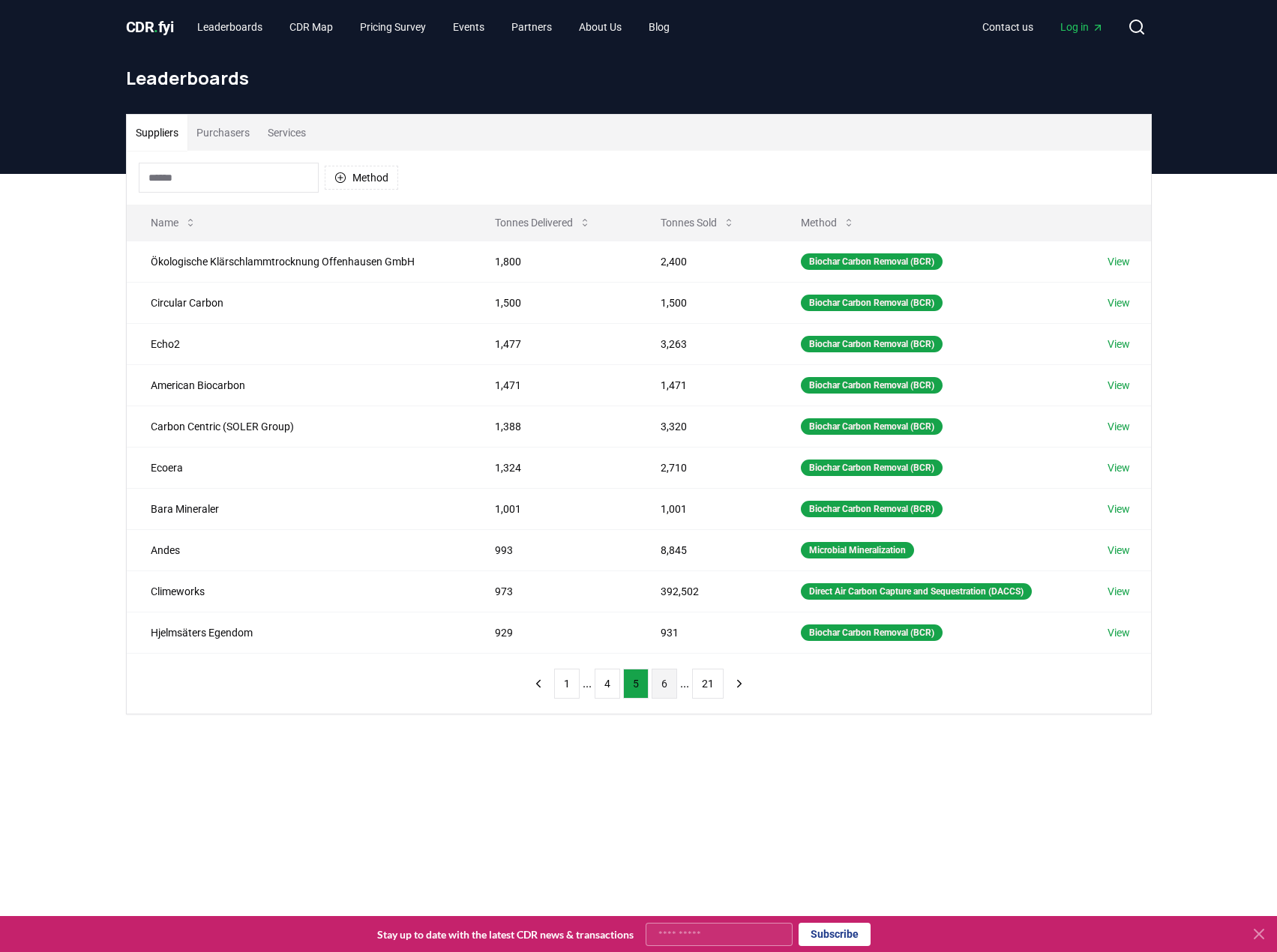
click at [667, 690] on button "6" at bounding box center [664, 683] width 26 height 30
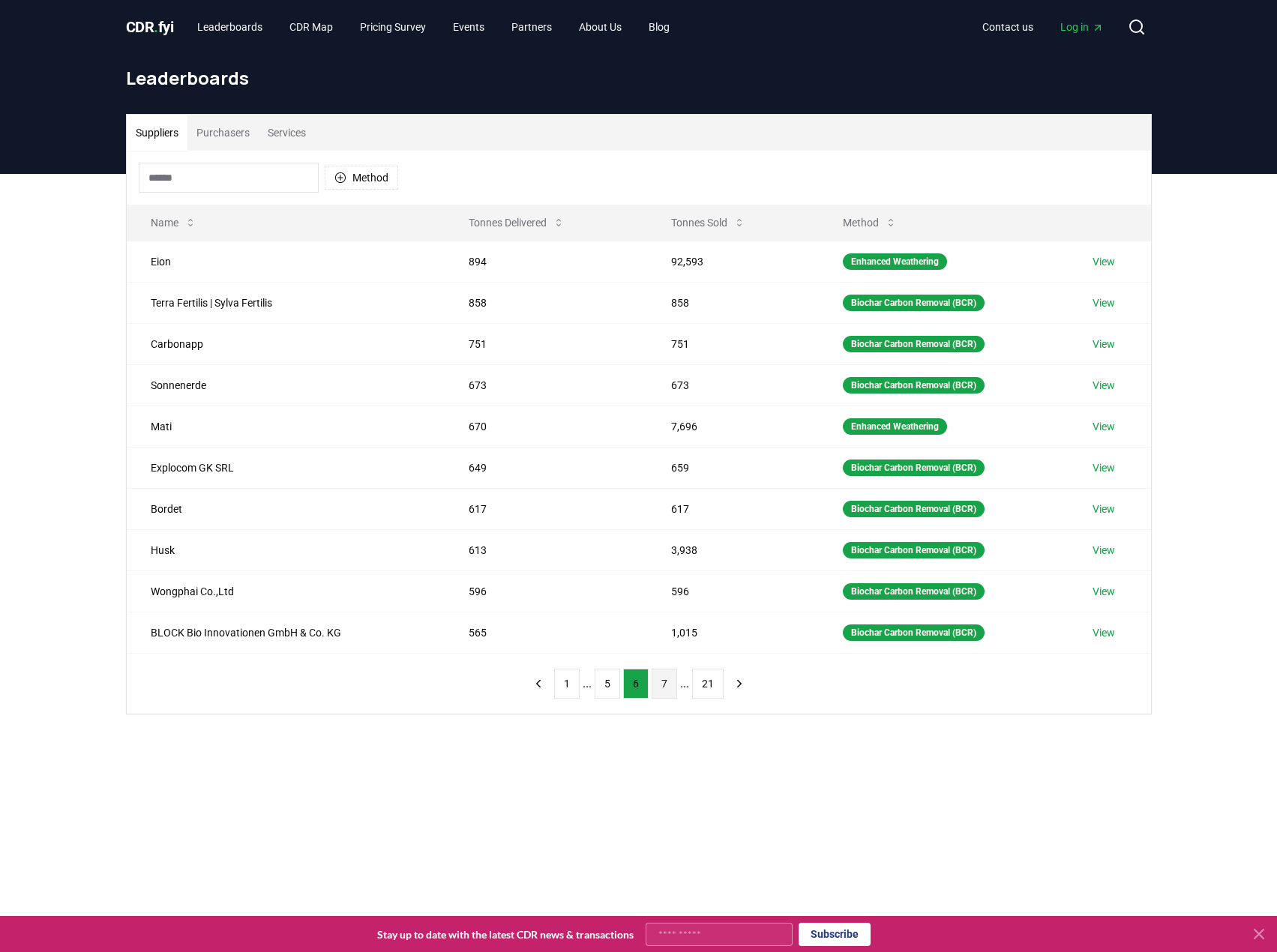
click at [668, 687] on button "7" at bounding box center [664, 683] width 26 height 30
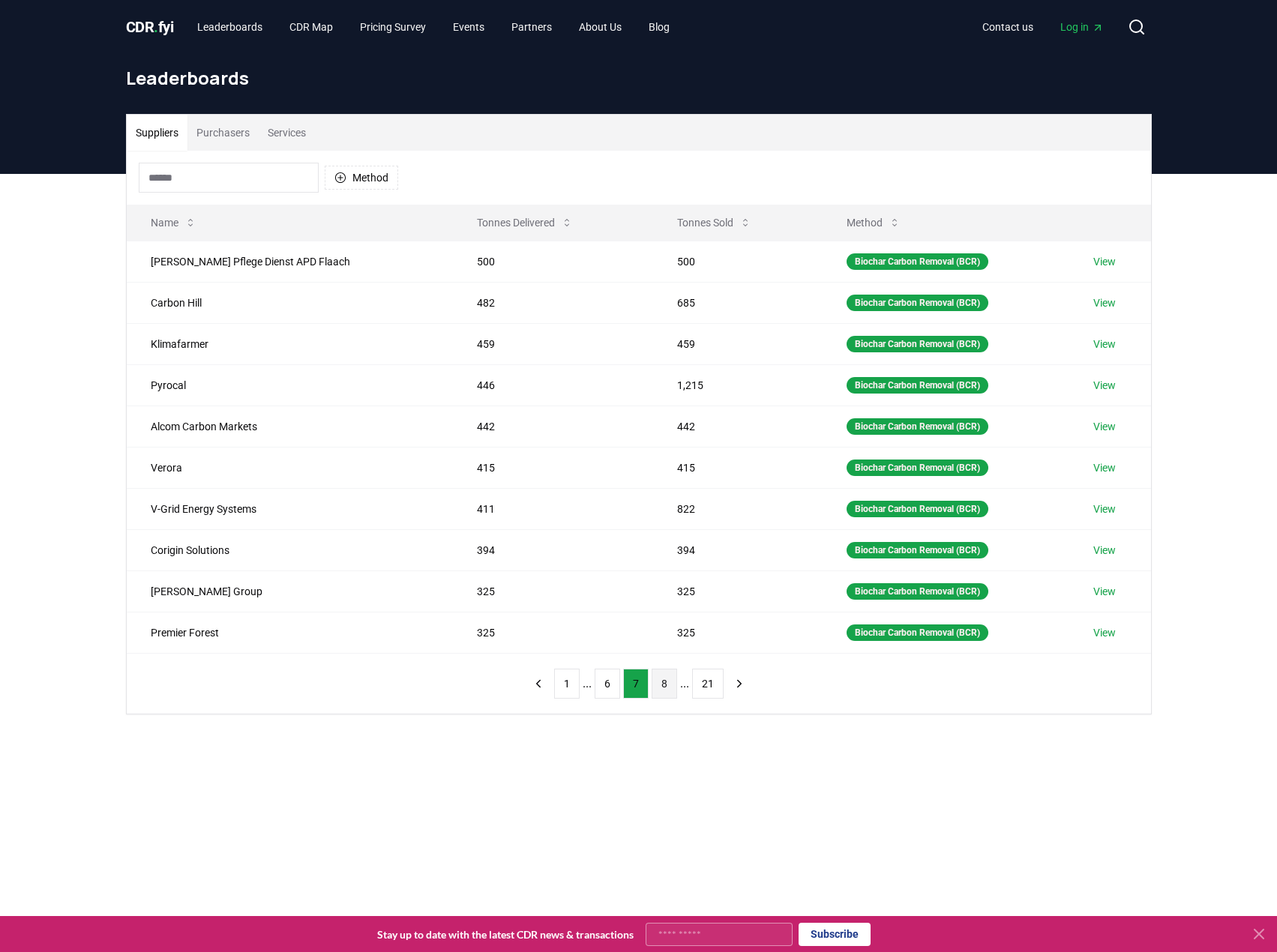
click at [665, 687] on button "8" at bounding box center [664, 683] width 26 height 30
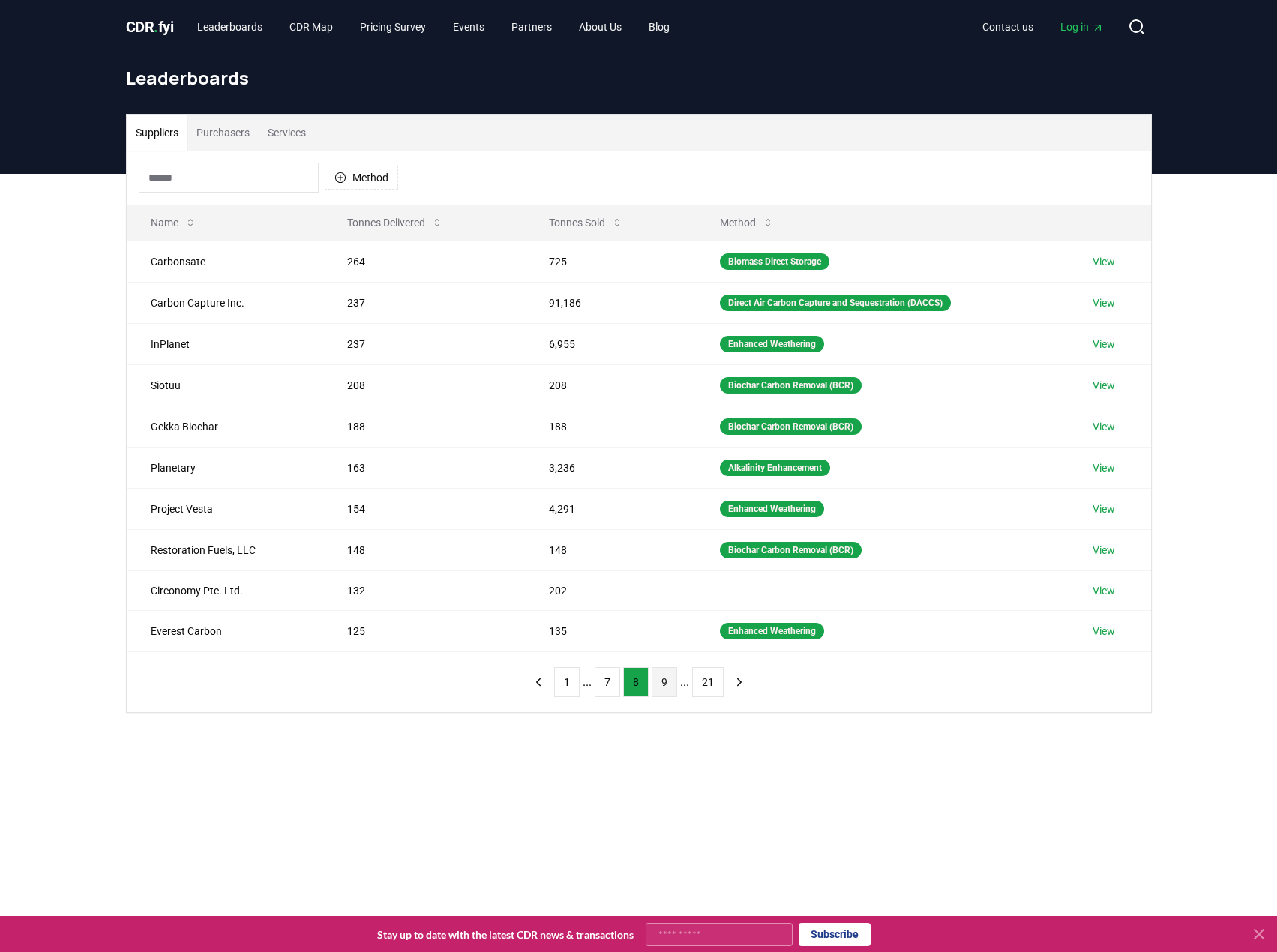
click at [667, 685] on button "9" at bounding box center [664, 681] width 26 height 30
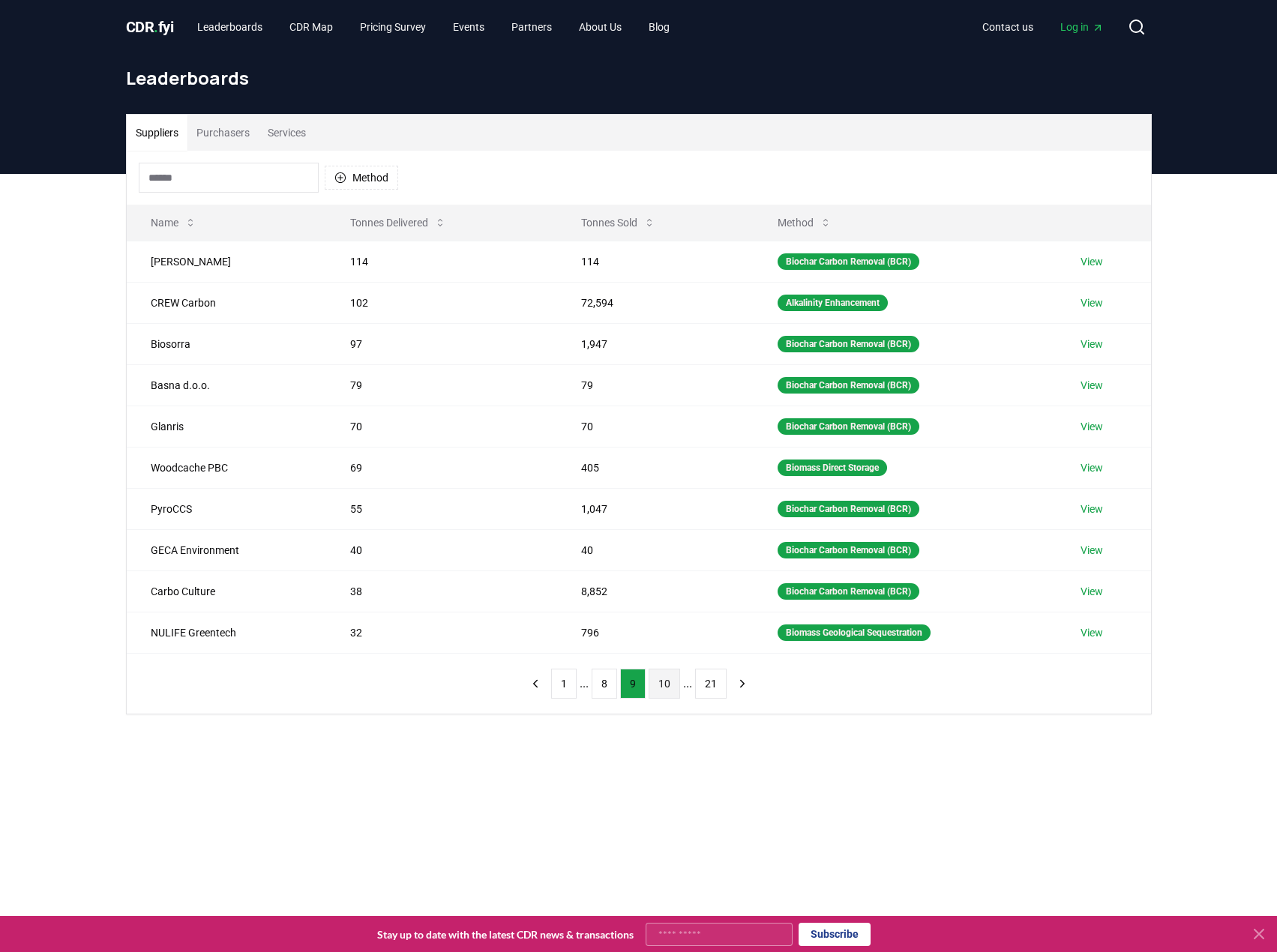
click at [670, 688] on button "10" at bounding box center [664, 683] width 32 height 30
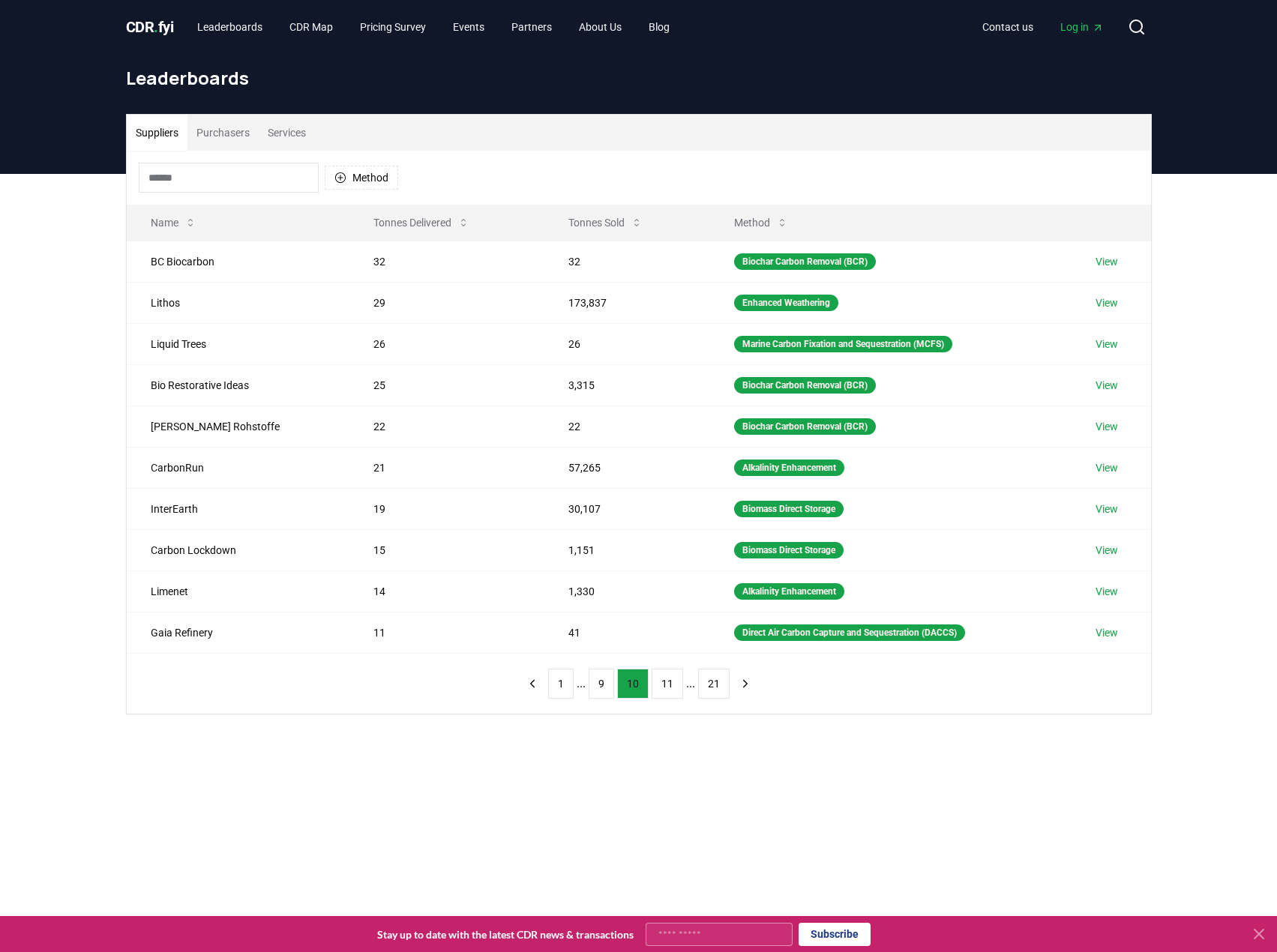
click at [670, 688] on button "11" at bounding box center [667, 683] width 32 height 30
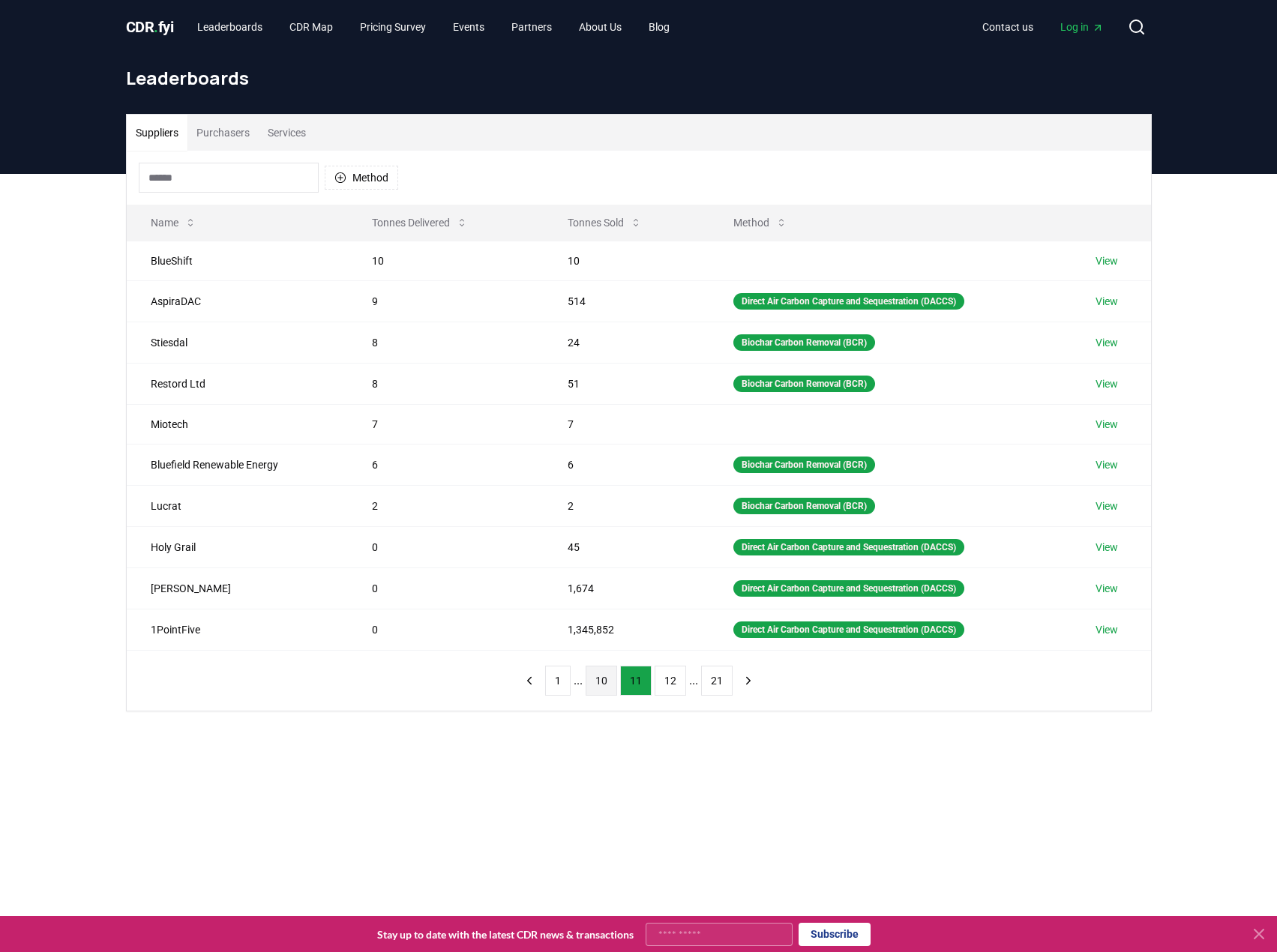
click at [670, 688] on button "12" at bounding box center [670, 680] width 32 height 30
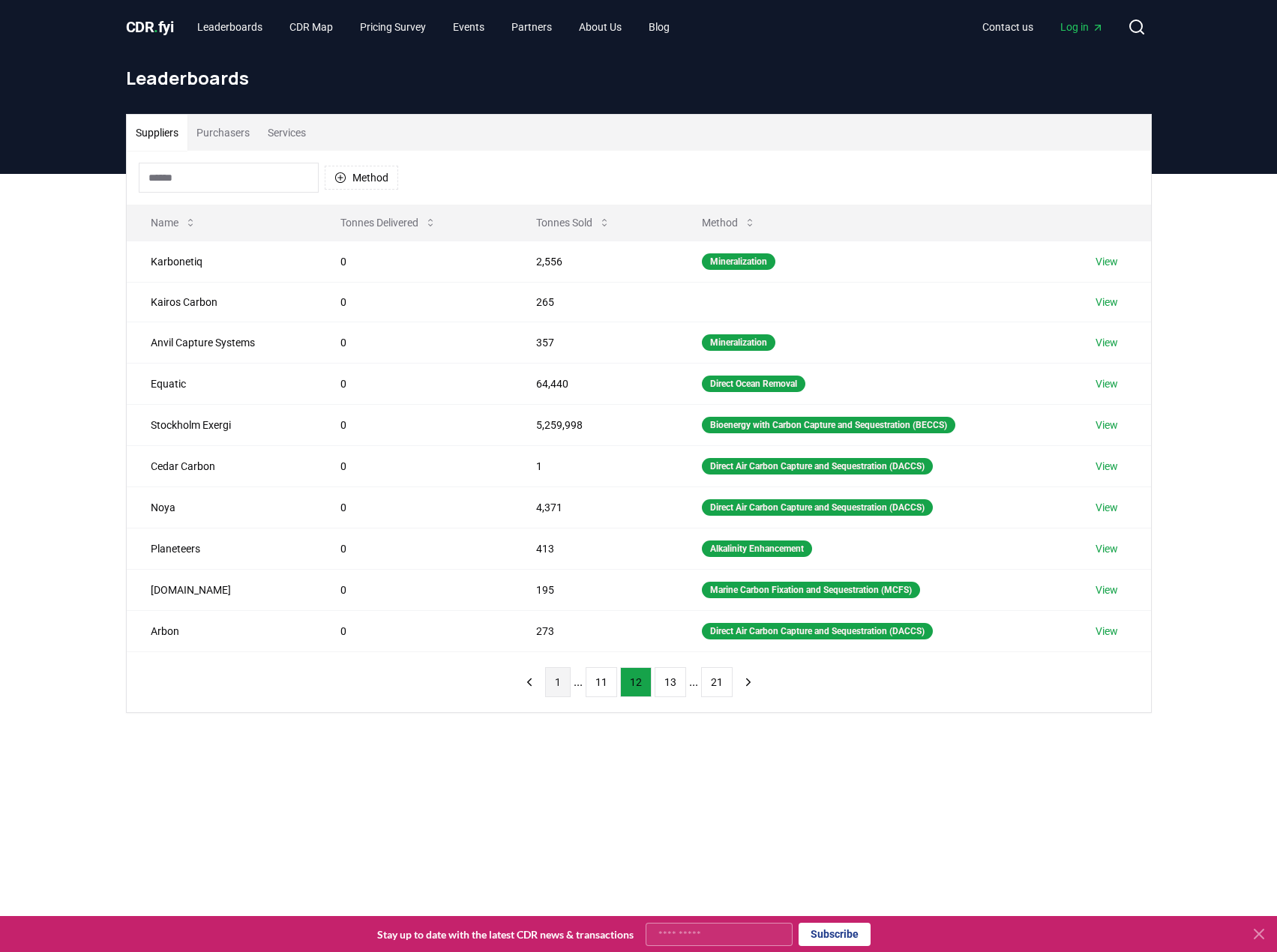
click at [561, 677] on button "1" at bounding box center [558, 681] width 26 height 30
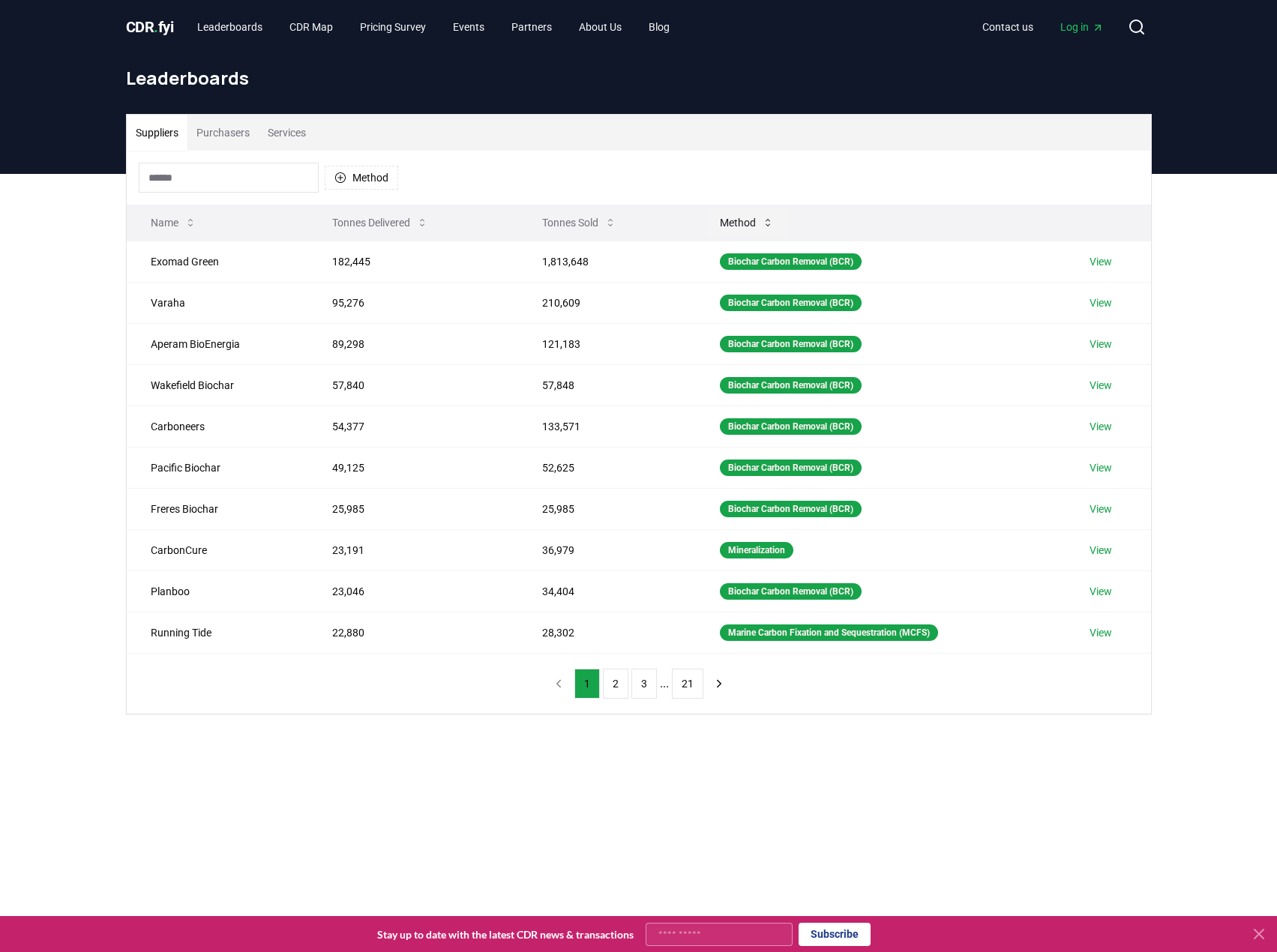
click at [743, 225] on button "Method" at bounding box center [746, 222] width 78 height 30
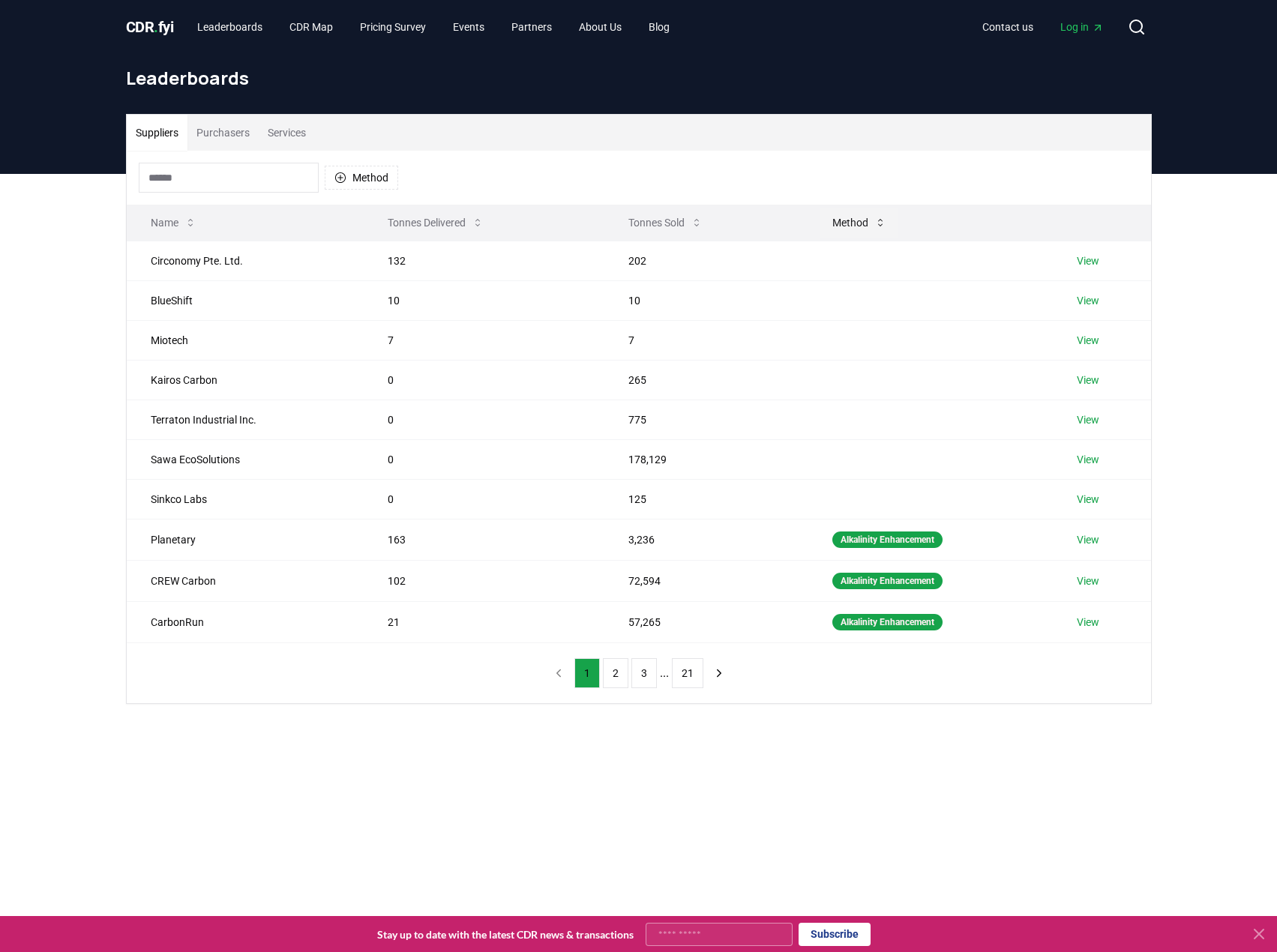
click at [845, 218] on button "Method" at bounding box center [858, 222] width 78 height 30
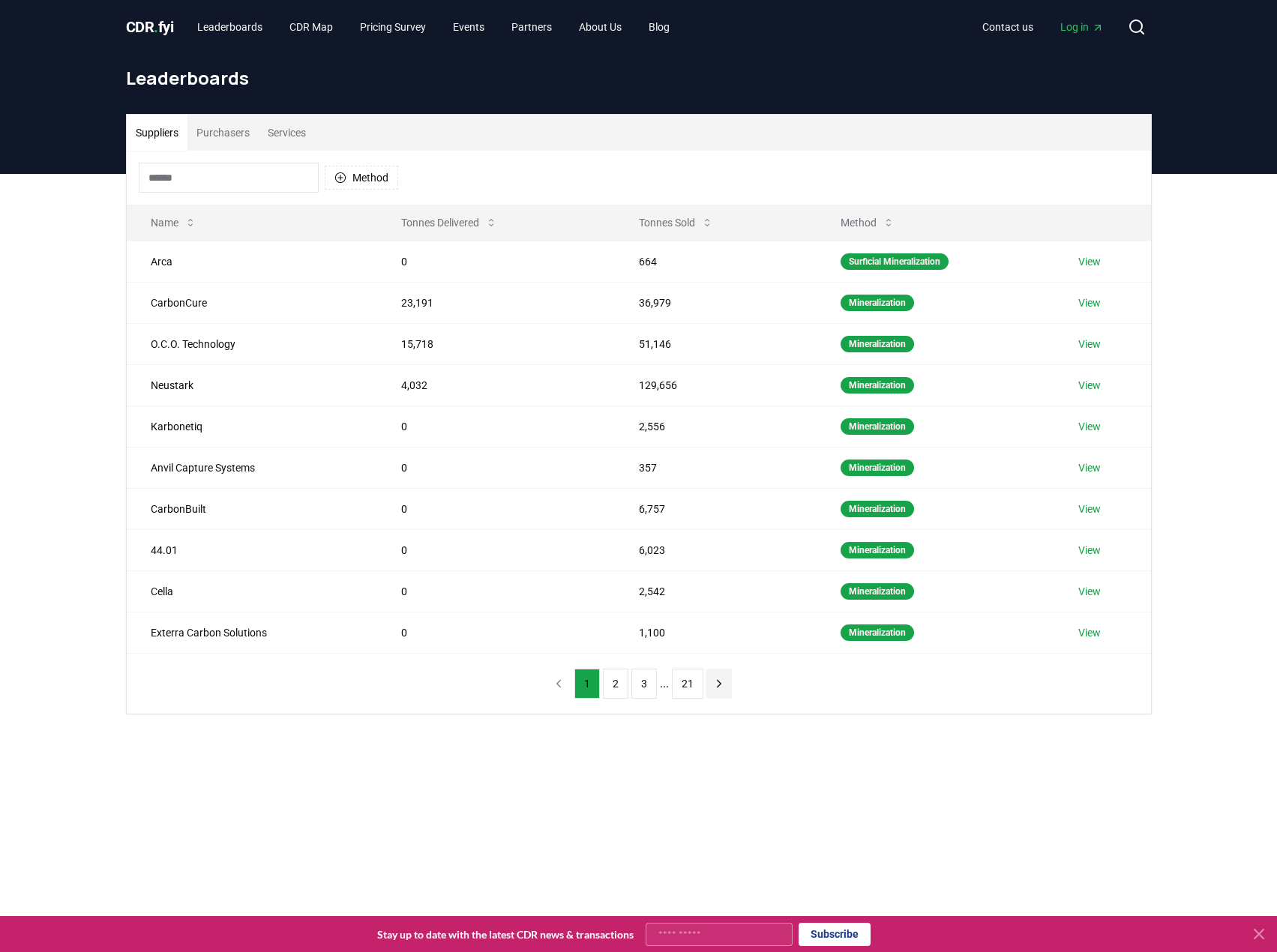
click at [708, 685] on button "next page" at bounding box center [718, 683] width 26 height 30
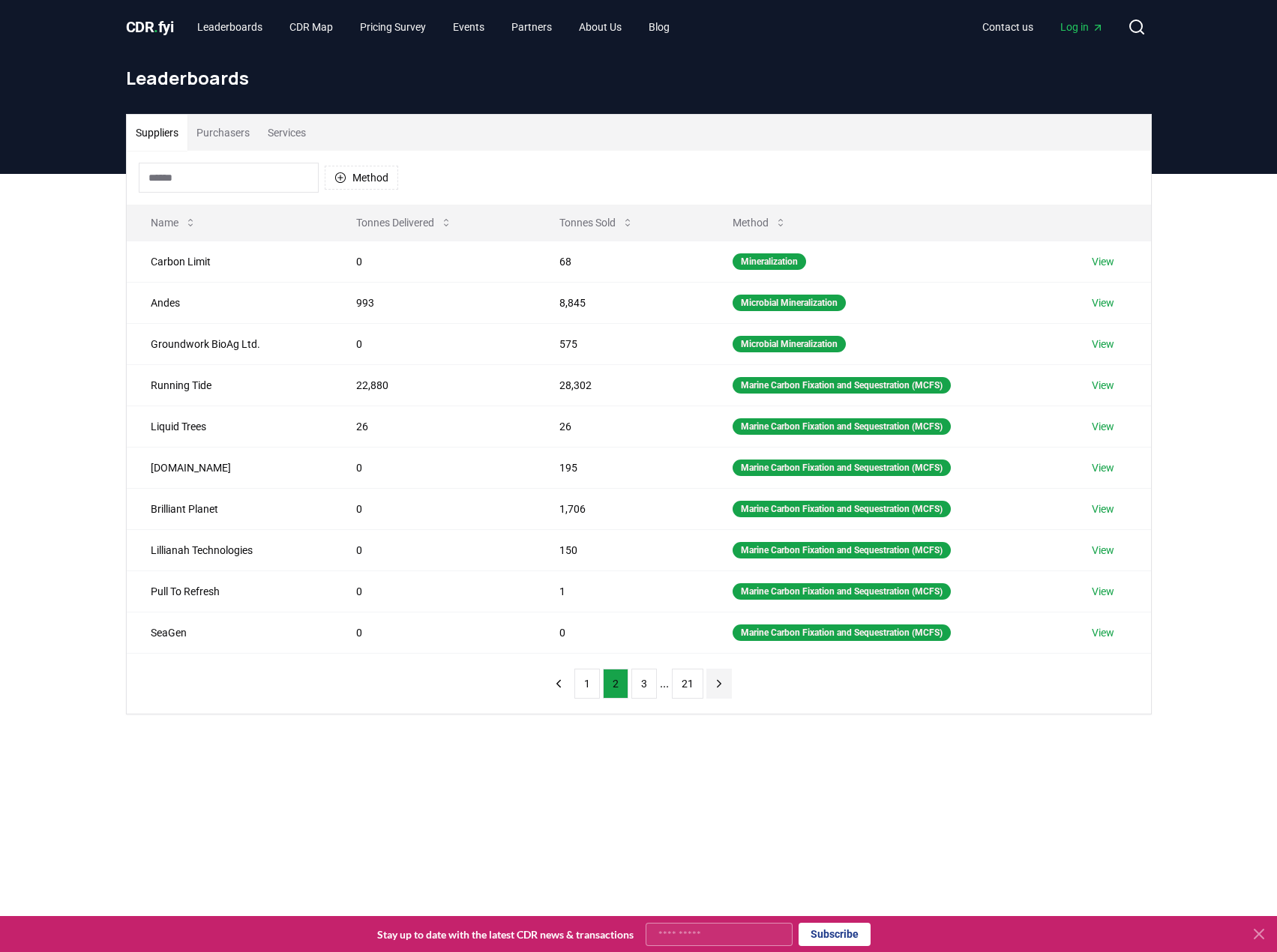
click at [712, 687] on icon "next page" at bounding box center [718, 684] width 13 height 13
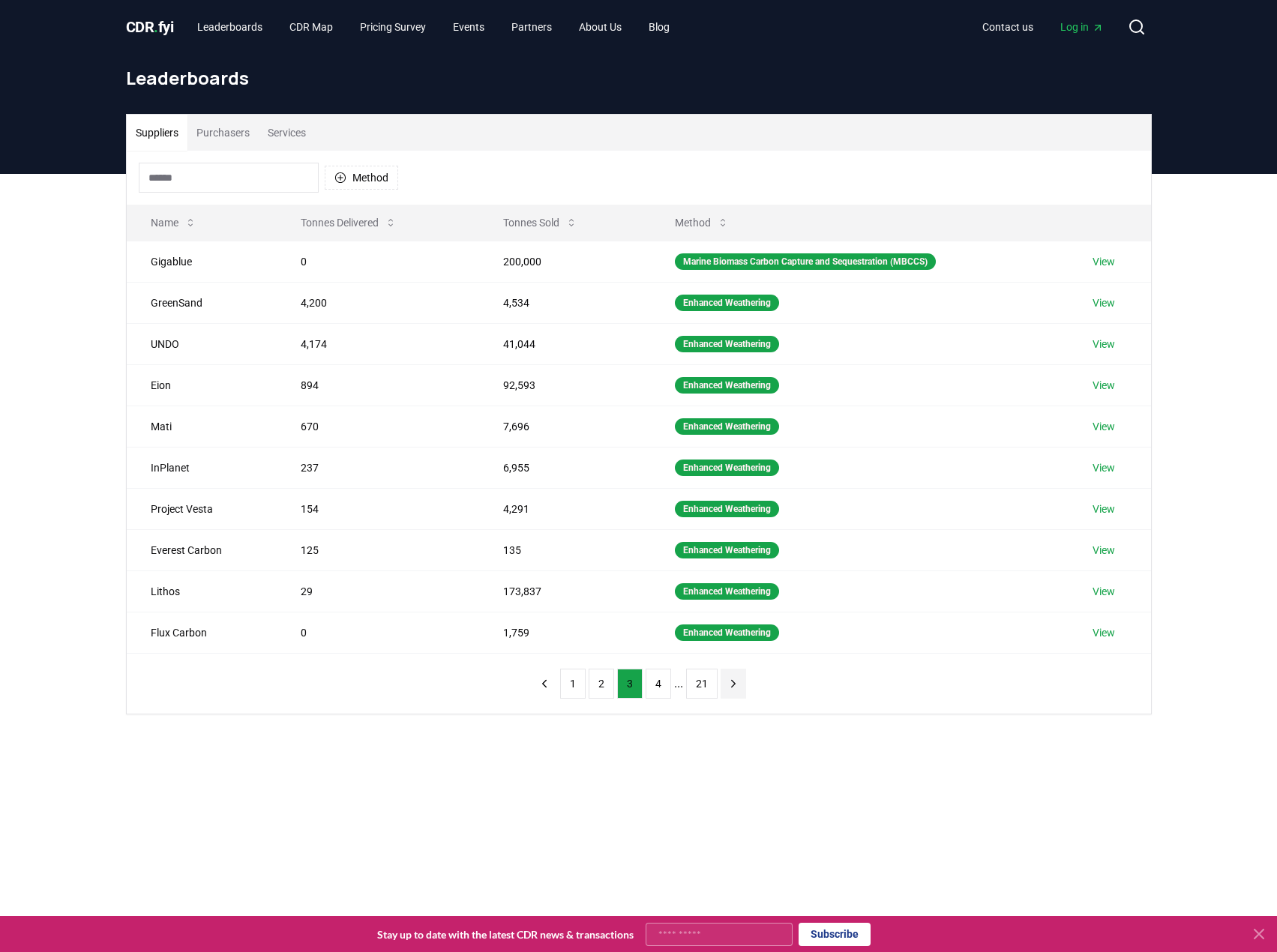
click at [711, 687] on button "21" at bounding box center [701, 683] width 32 height 30
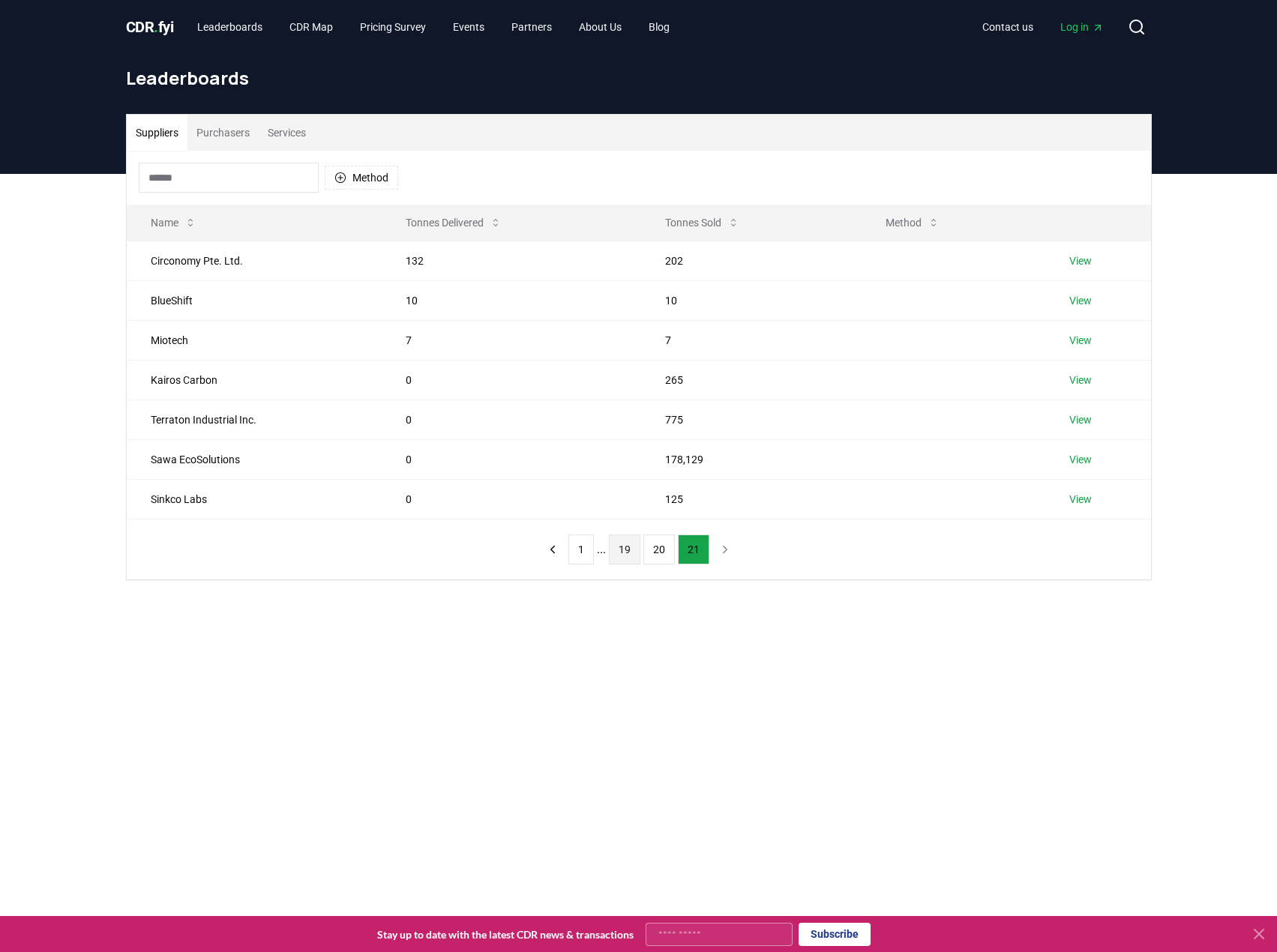
click at [612, 557] on button "19" at bounding box center [624, 549] width 32 height 30
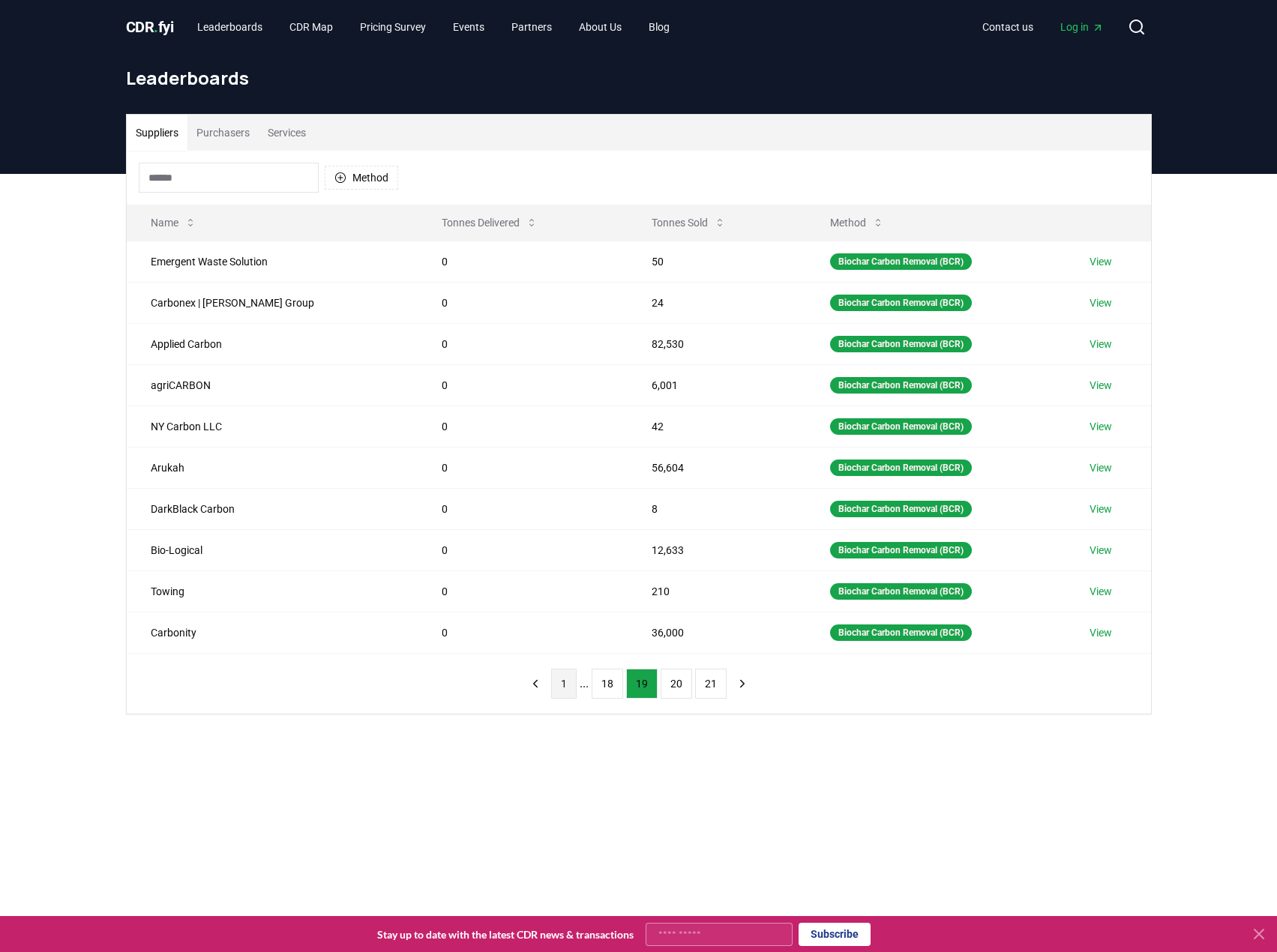
click at [565, 683] on button "1" at bounding box center [563, 683] width 26 height 30
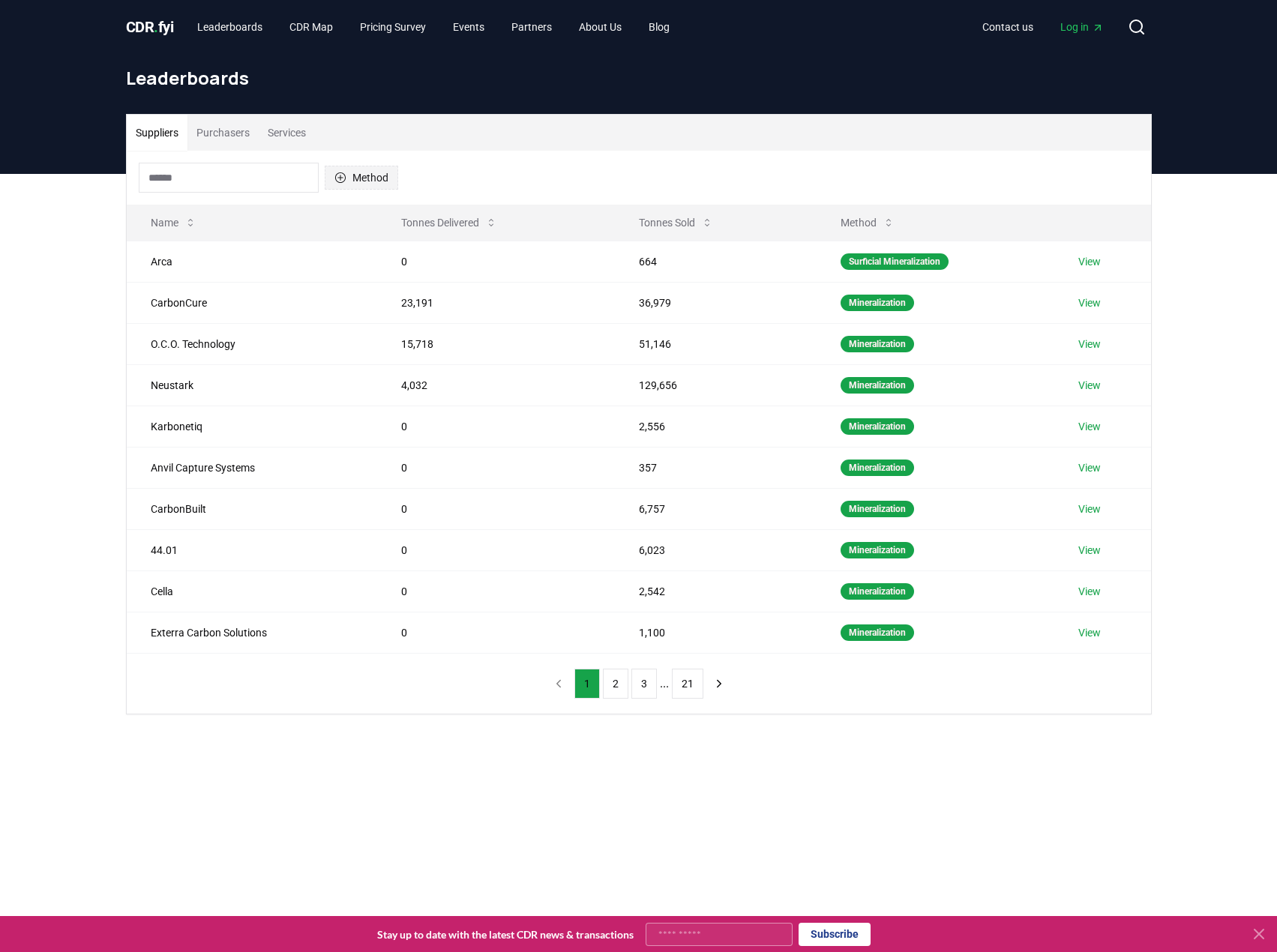
click at [377, 177] on button "Method" at bounding box center [361, 177] width 74 height 24
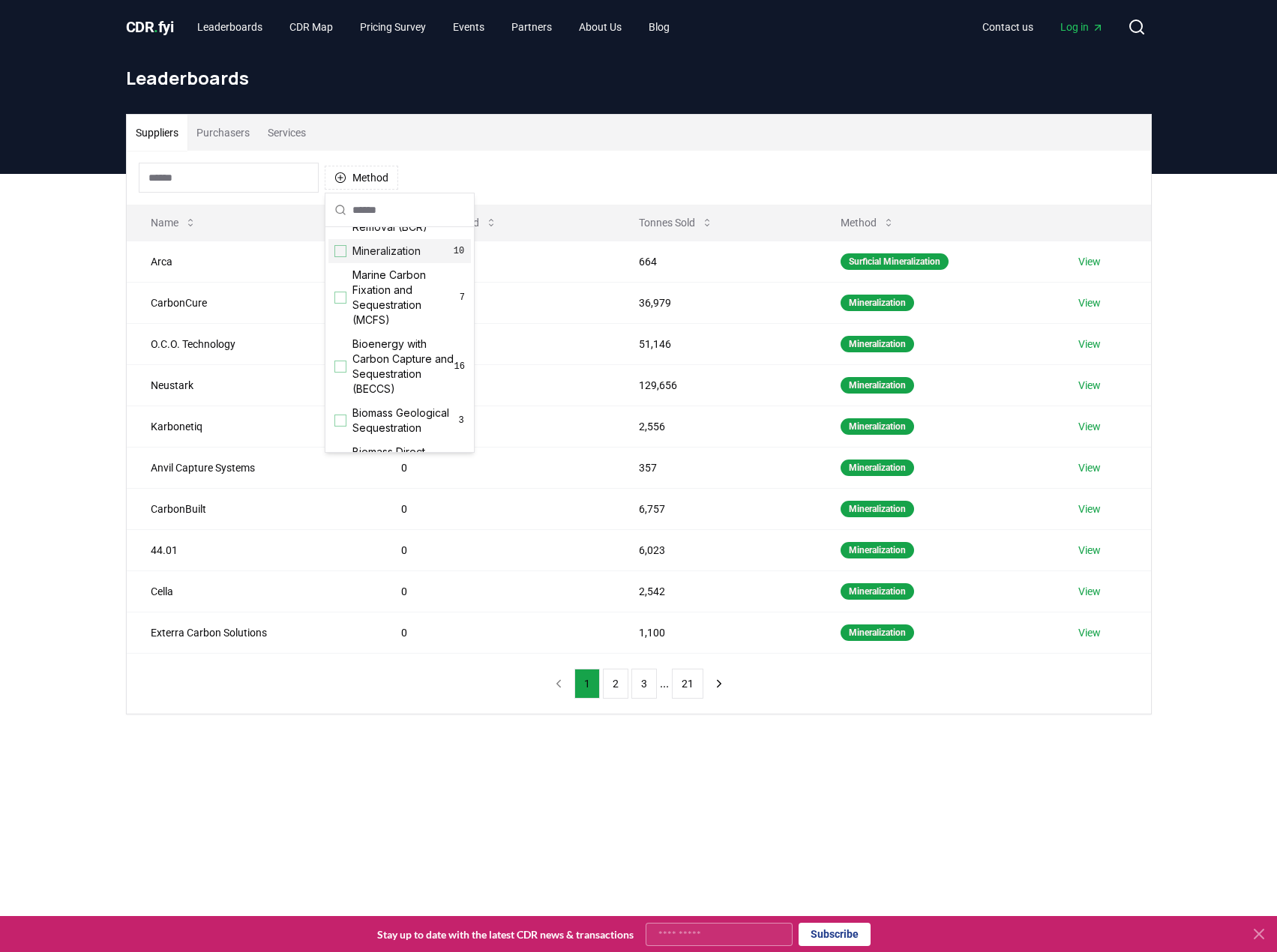
scroll to position [51, 0]
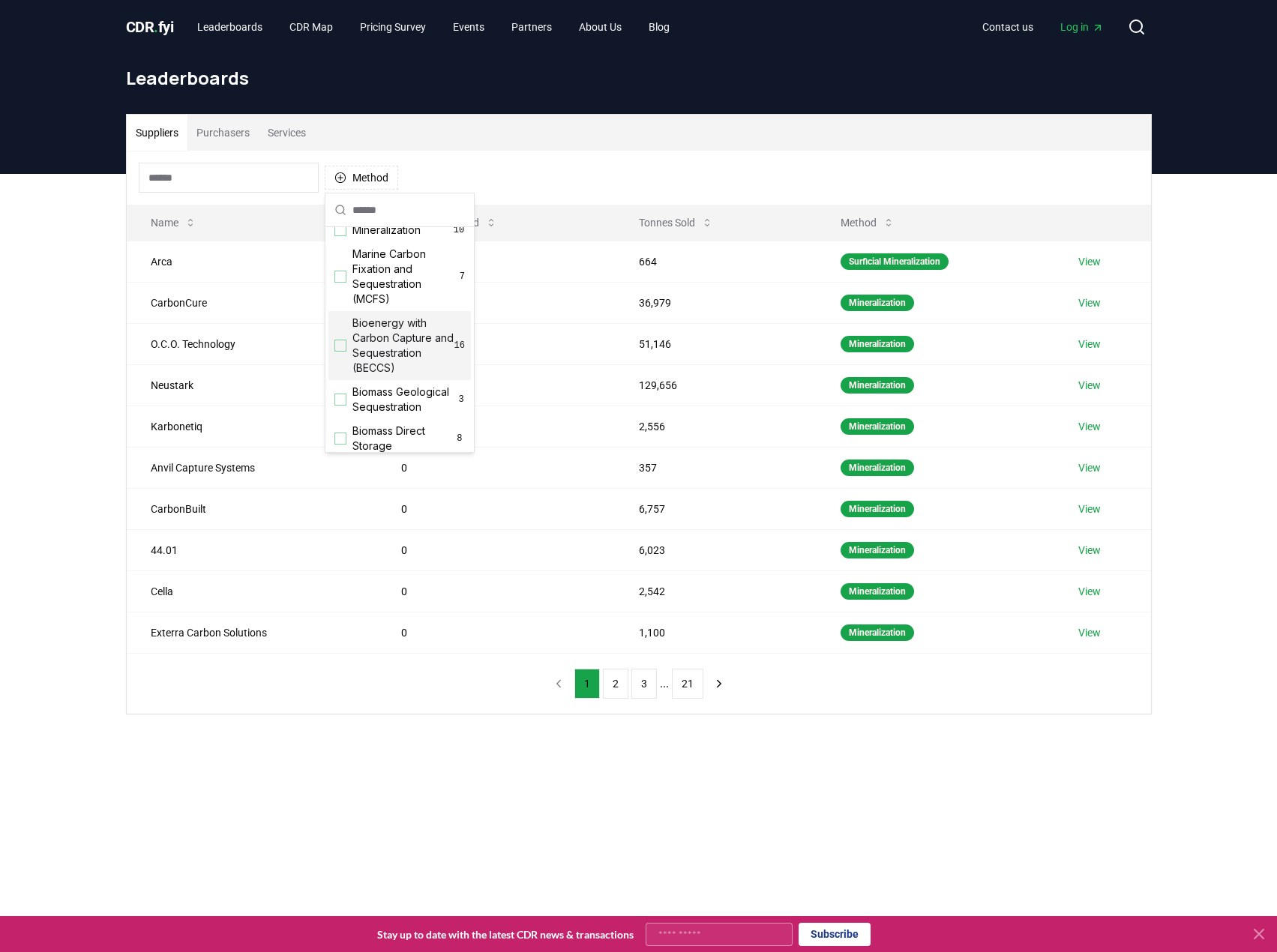
click at [339, 346] on div "Suggestions" at bounding box center [340, 345] width 12 height 12
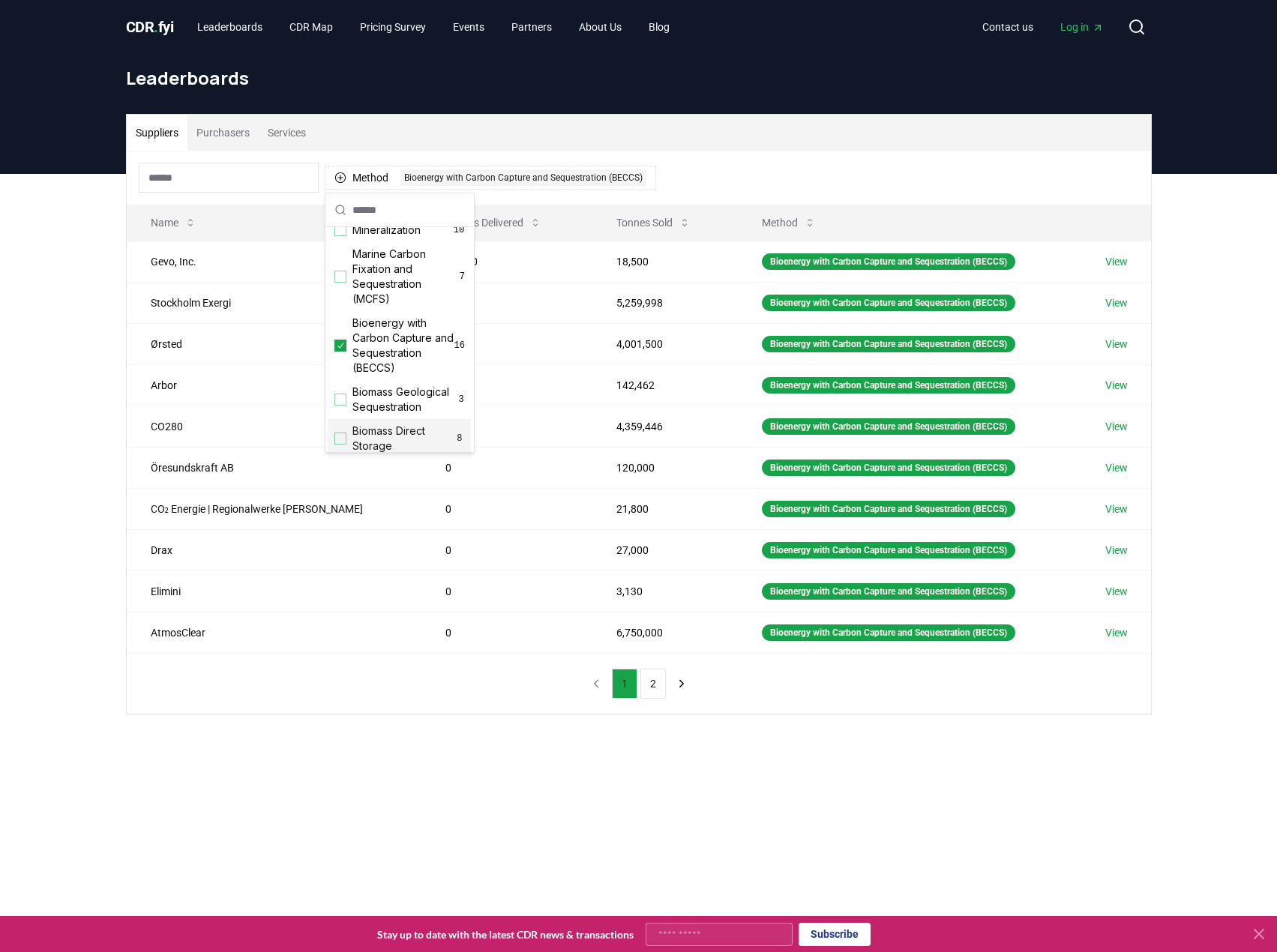
click at [460, 753] on div "Suppliers Purchasers Services Method 1 Bioenergy with Carbon Capture and Seques…" at bounding box center [638, 474] width 1277 height 601
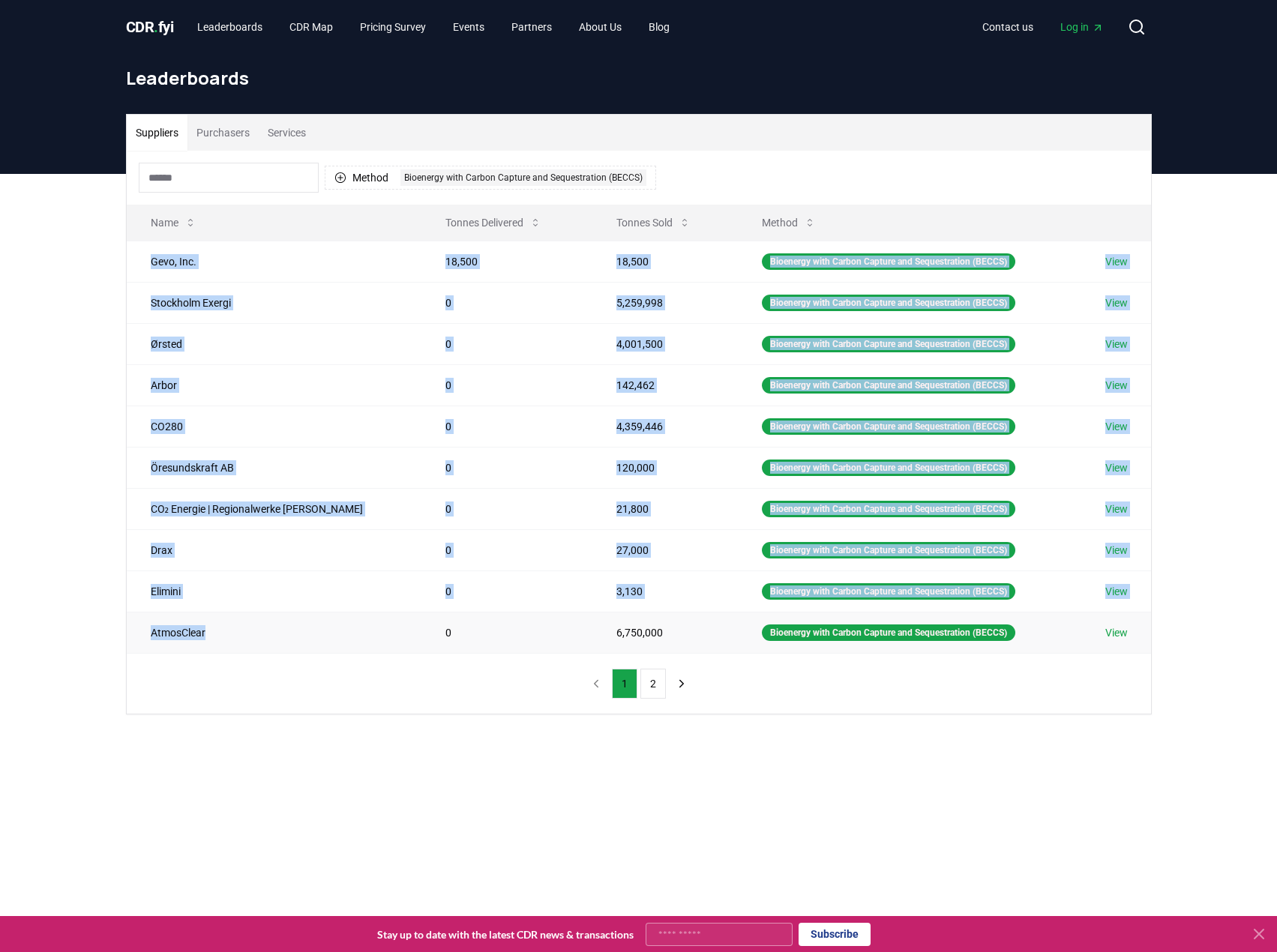
drag, startPoint x: 149, startPoint y: 260, endPoint x: 242, endPoint y: 636, distance: 387.3
click at [242, 636] on tbody "Gevo, Inc. 18,500 18,500 Bioenergy with Carbon Capture and Sequestration (BECCS…" at bounding box center [638, 446] width 1024 height 412
copy tbody "Gevo, Inc. 18,500 18,500 Bioenergy with Carbon Capture and Sequestration (BECCS…"
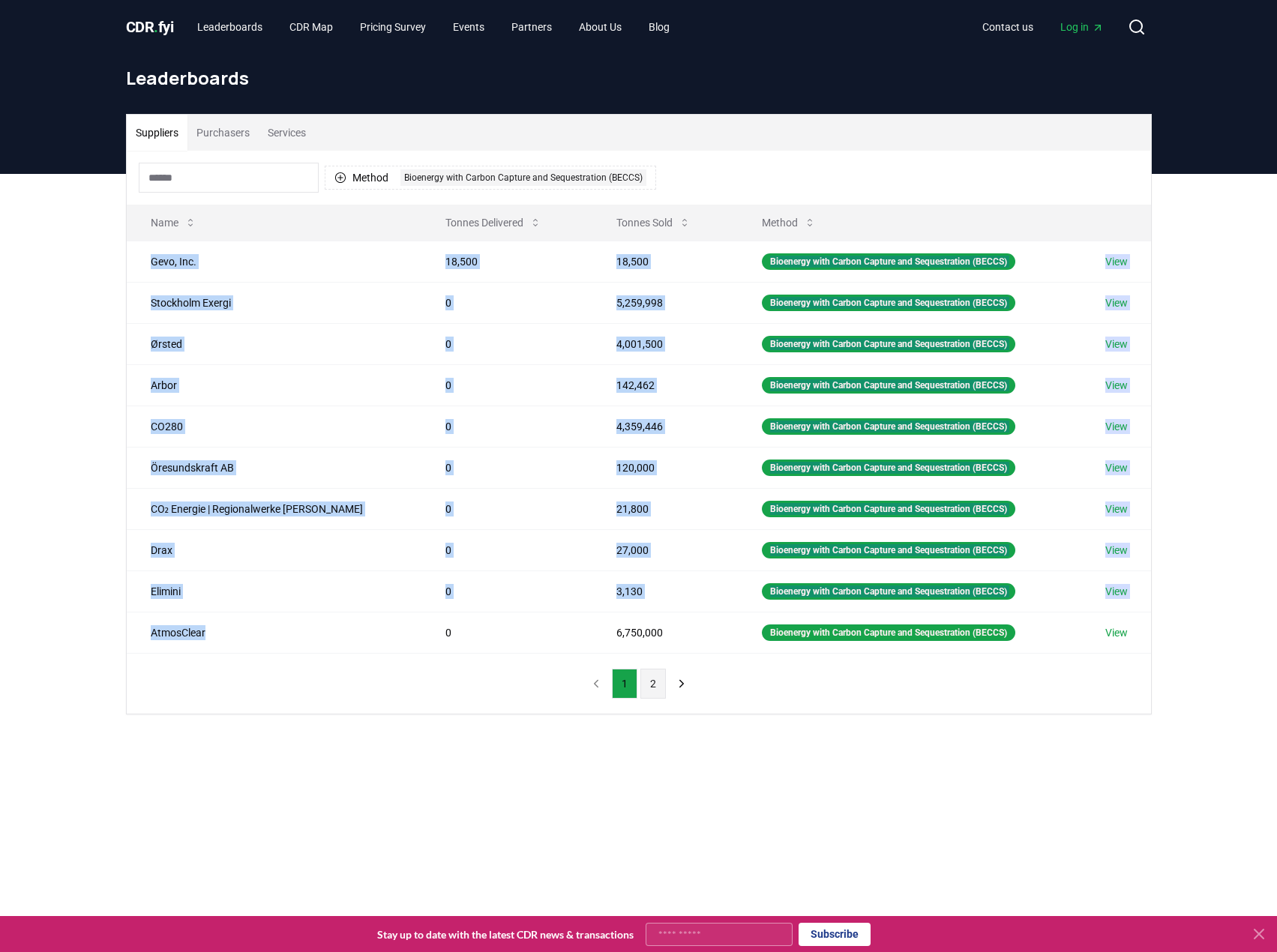
click at [653, 687] on button "2" at bounding box center [652, 683] width 26 height 30
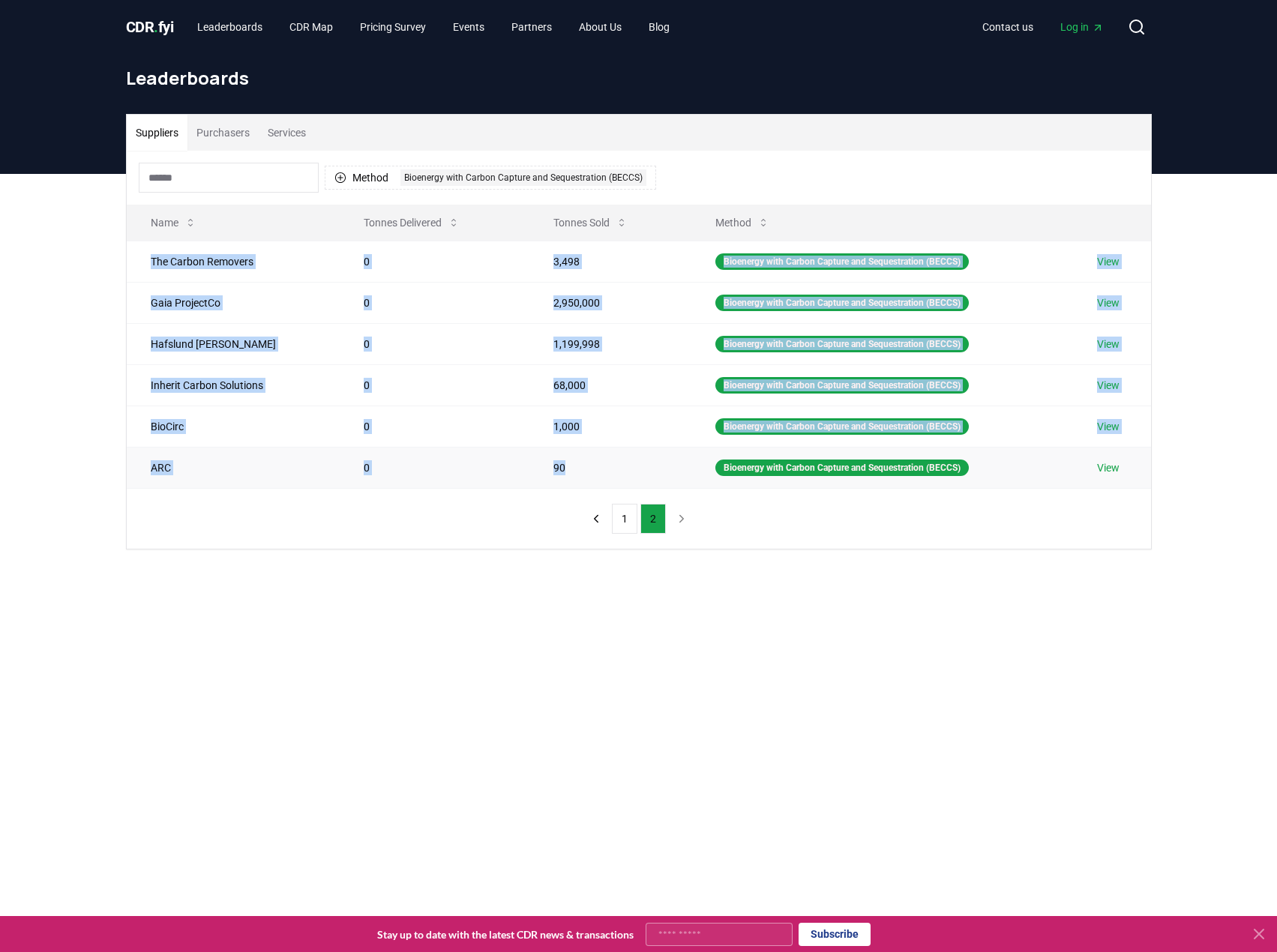
drag, startPoint x: 150, startPoint y: 257, endPoint x: 580, endPoint y: 483, distance: 485.8
click at [580, 483] on tbody "The Carbon Removers 0 3,498 Bioenergy with Carbon Capture and Sequestration (BE…" at bounding box center [638, 364] width 1024 height 247
copy tbody "The Carbon Removers 0 3,498 Bioenergy with Carbon Capture and Sequestration (BE…"
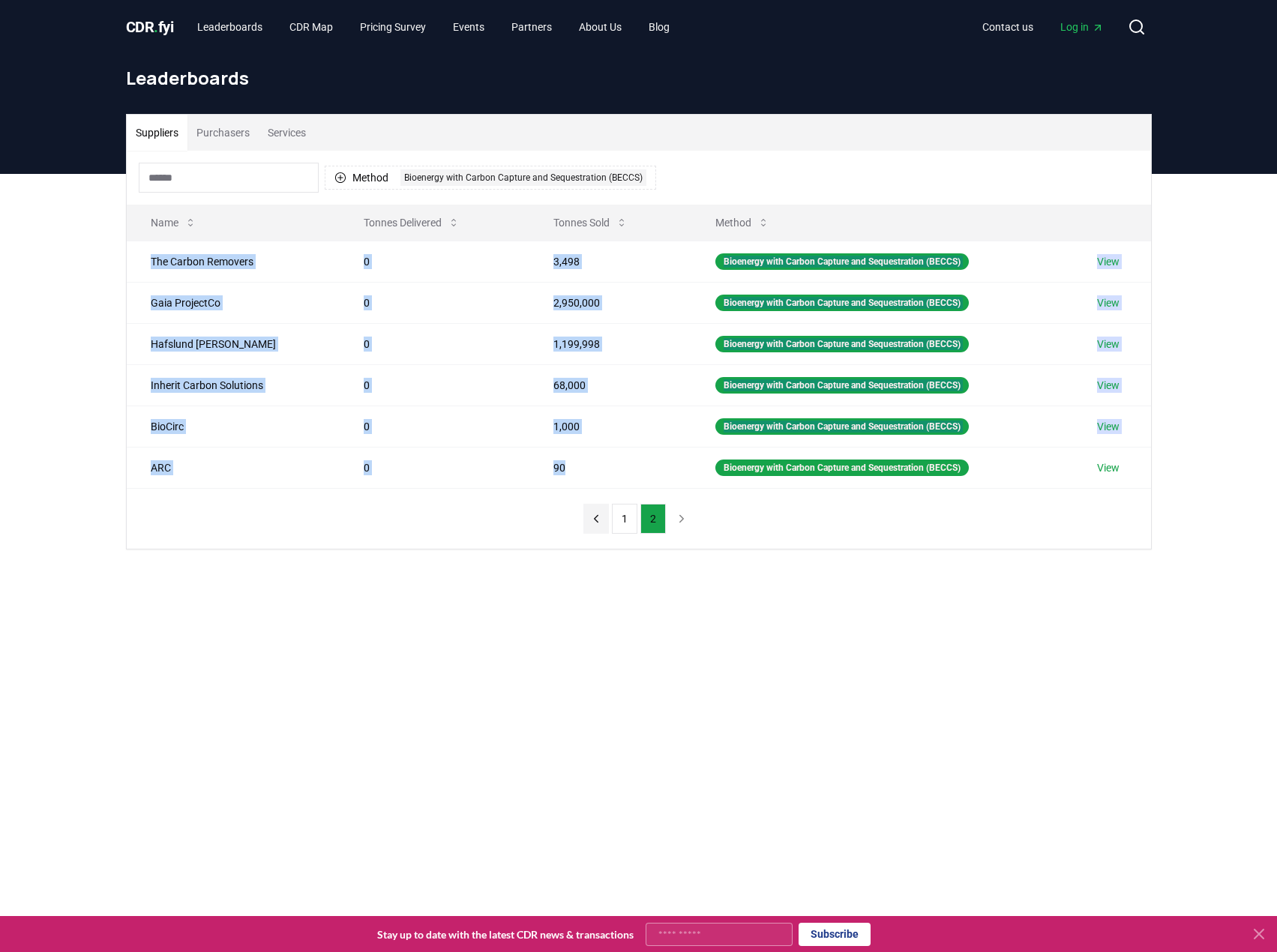
click at [598, 518] on icon "previous page" at bounding box center [596, 518] width 13 height 13
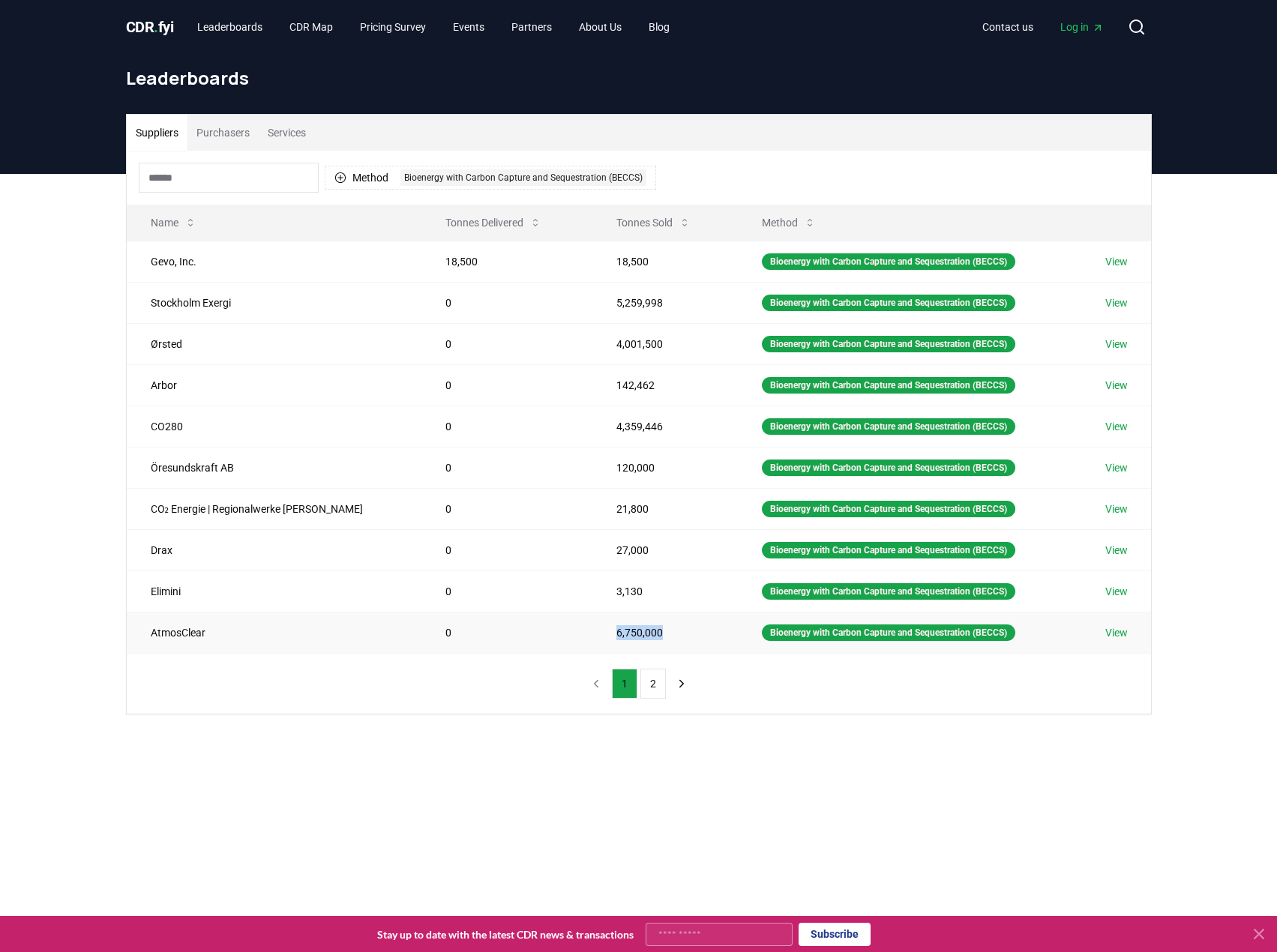
drag, startPoint x: 654, startPoint y: 633, endPoint x: 587, endPoint y: 632, distance: 67.0
click at [592, 632] on td "6,750,000" at bounding box center [665, 631] width 146 height 41
copy td "6,750,000"
click at [674, 685] on icon "next page" at bounding box center [681, 684] width 13 height 13
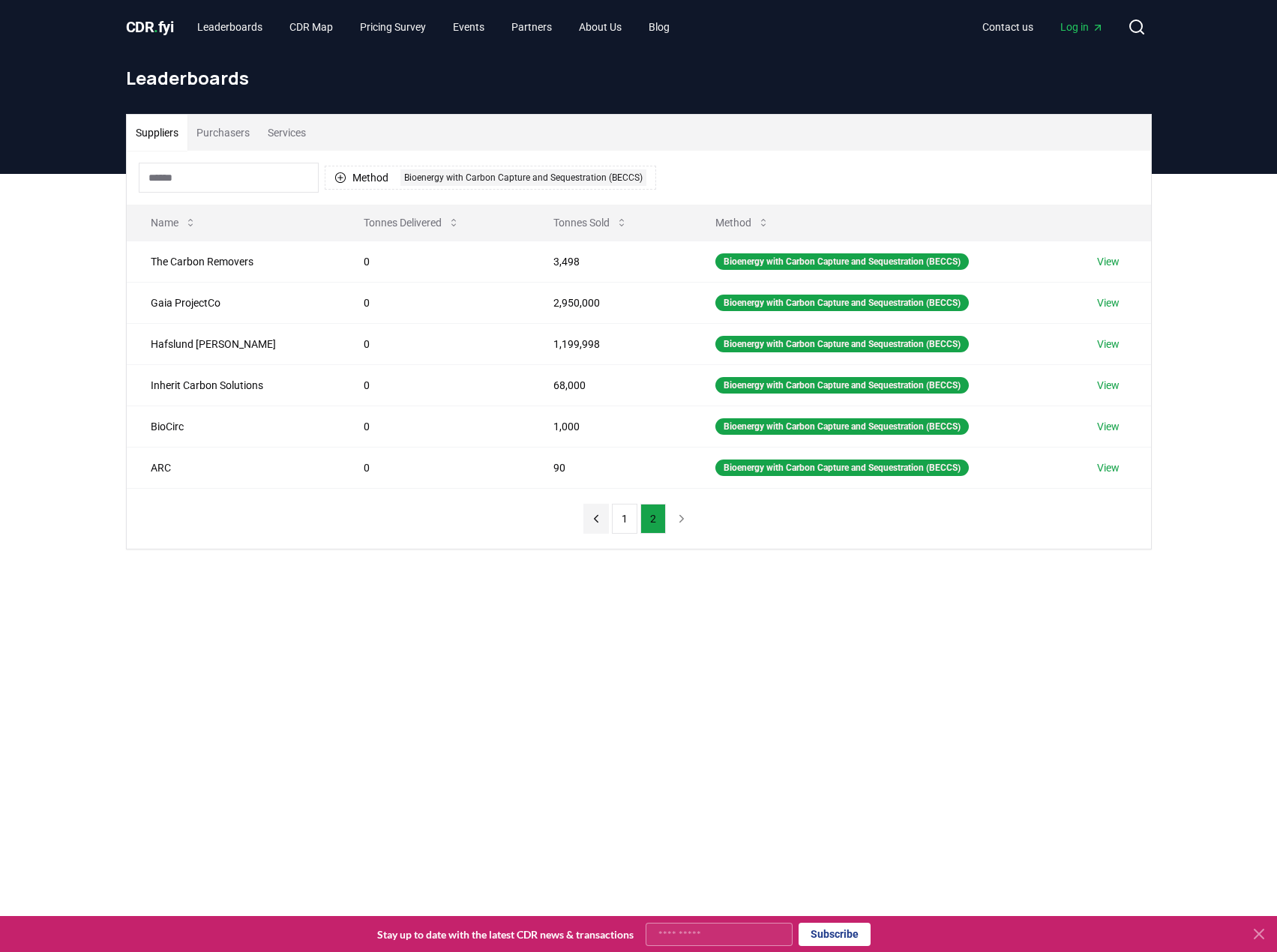
click at [599, 516] on icon "previous page" at bounding box center [596, 518] width 13 height 13
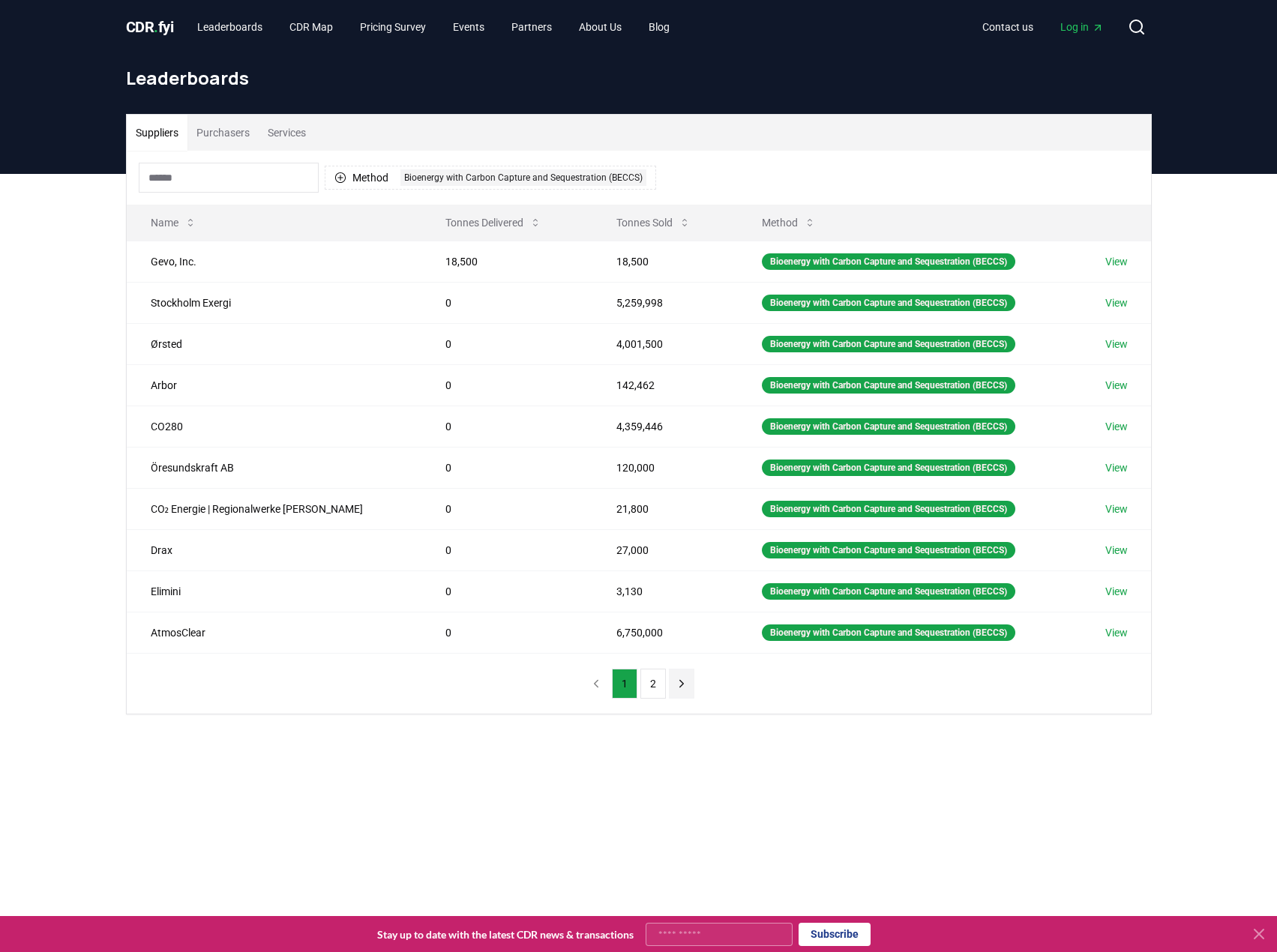
click at [685, 691] on button "next page" at bounding box center [681, 683] width 26 height 30
